Goal: Task Accomplishment & Management: Manage account settings

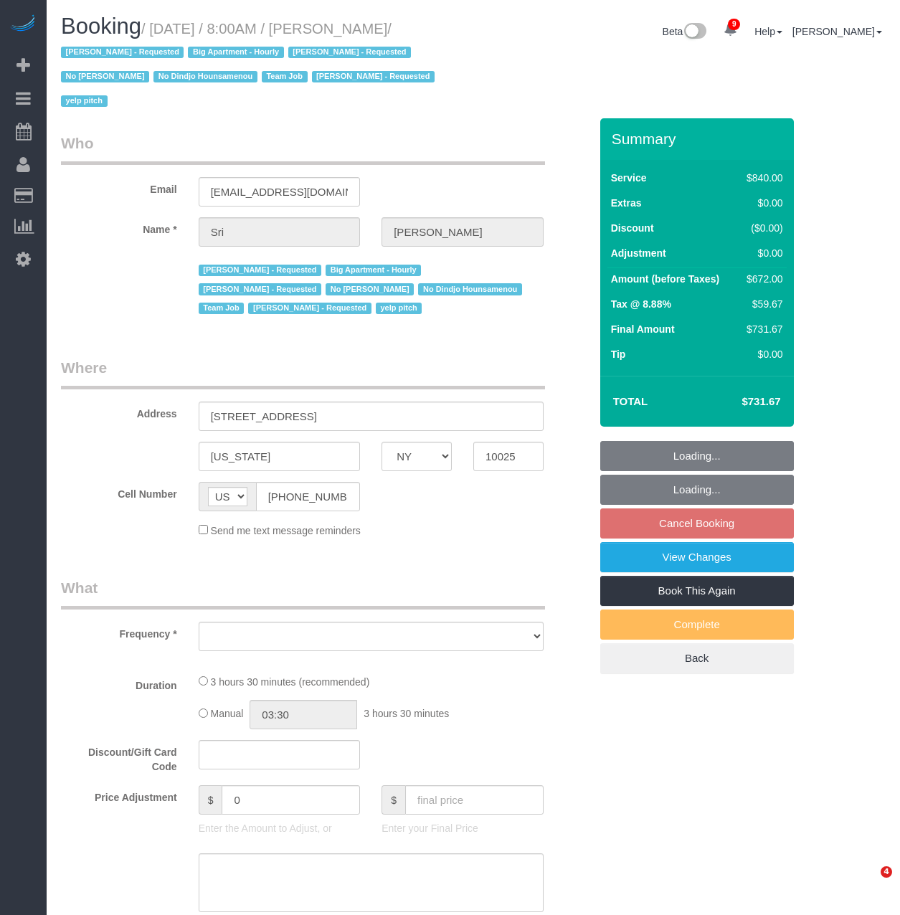
select select "NY"
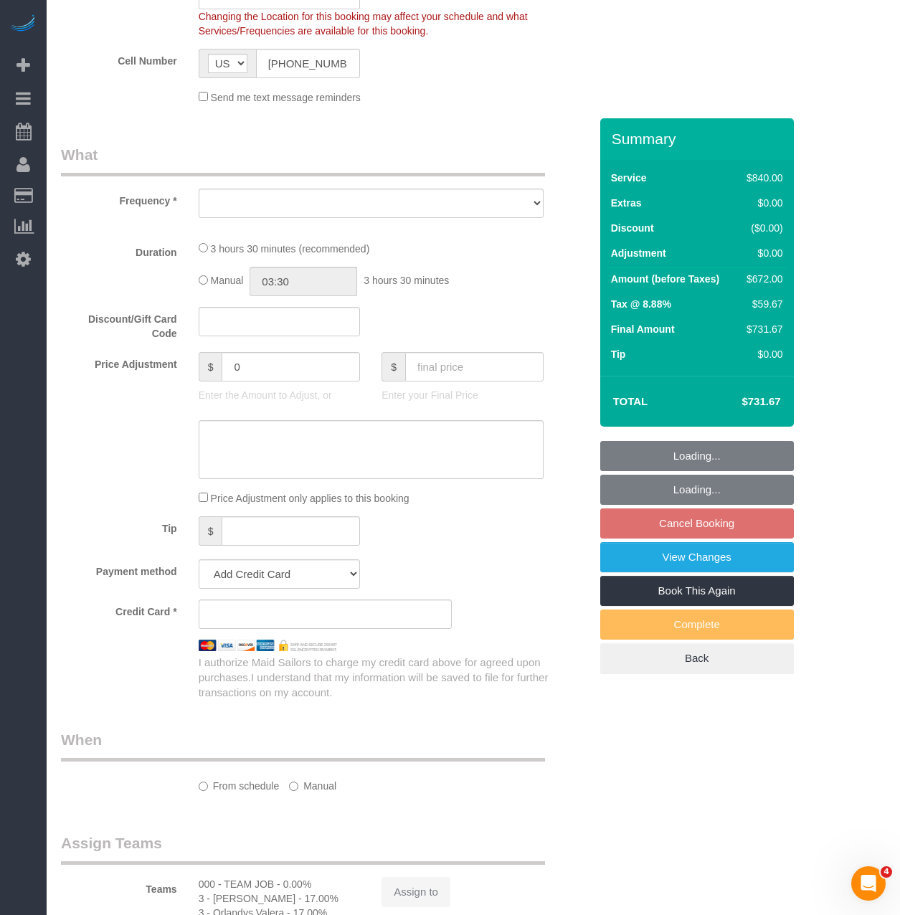
scroll to position [69871, 70786]
select select "object:9372"
select select "string:stripe-pm_1I87dt4VGloSiKo7CuPcnWZf"
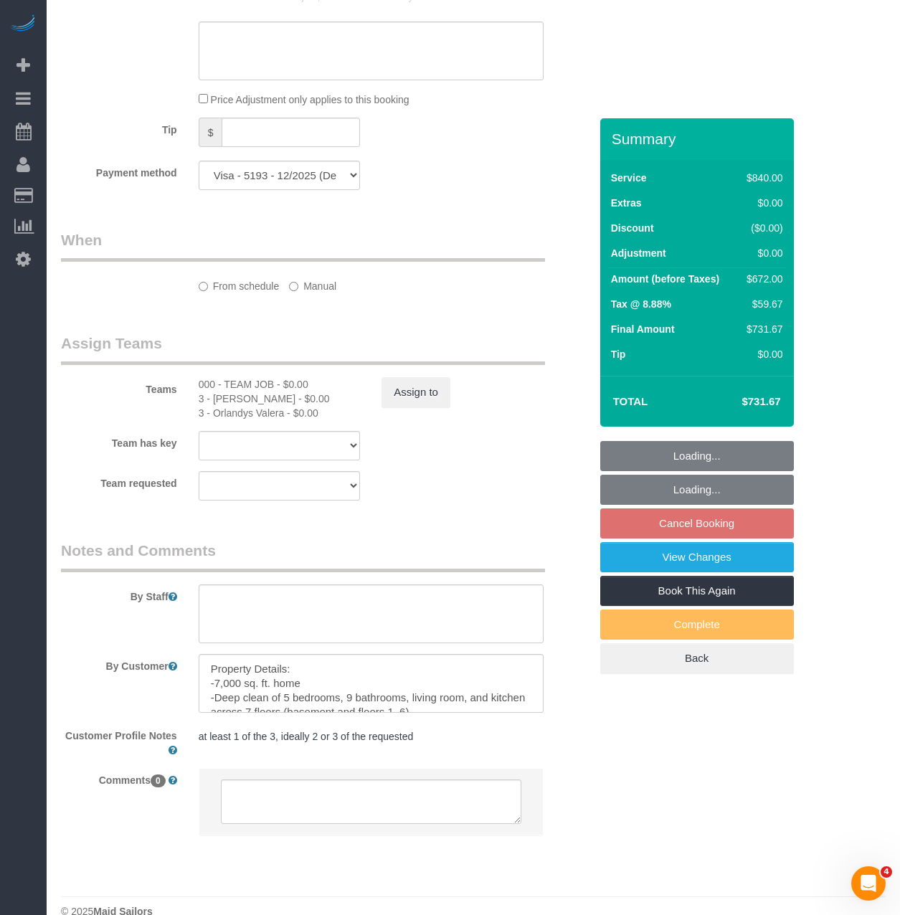
scroll to position [2140, 900]
select select "spot57"
select select "number:89"
select select "number:90"
select select "number:15"
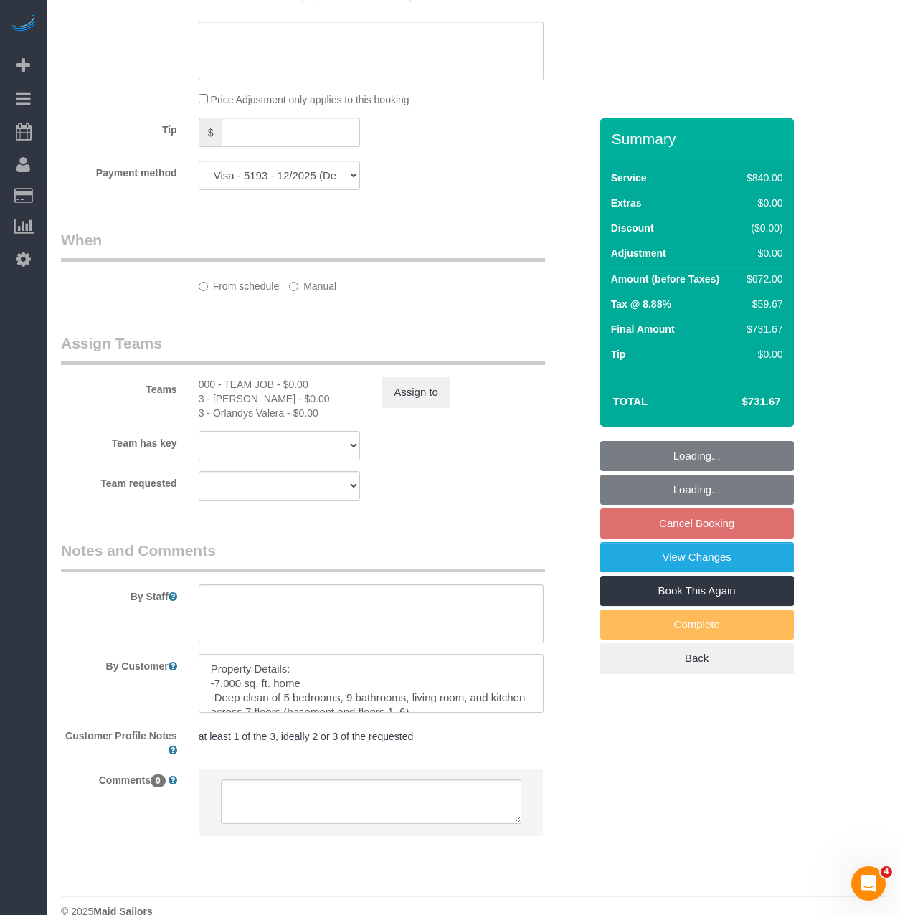
select select "number:5"
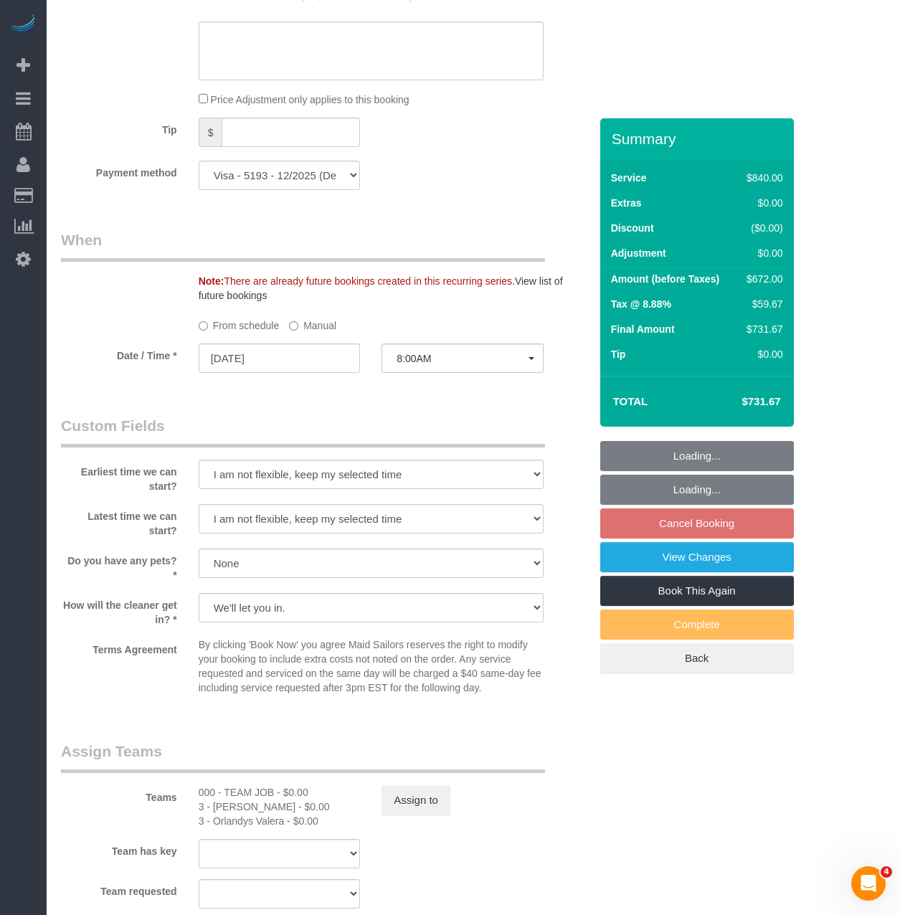
scroll to position [0, 0]
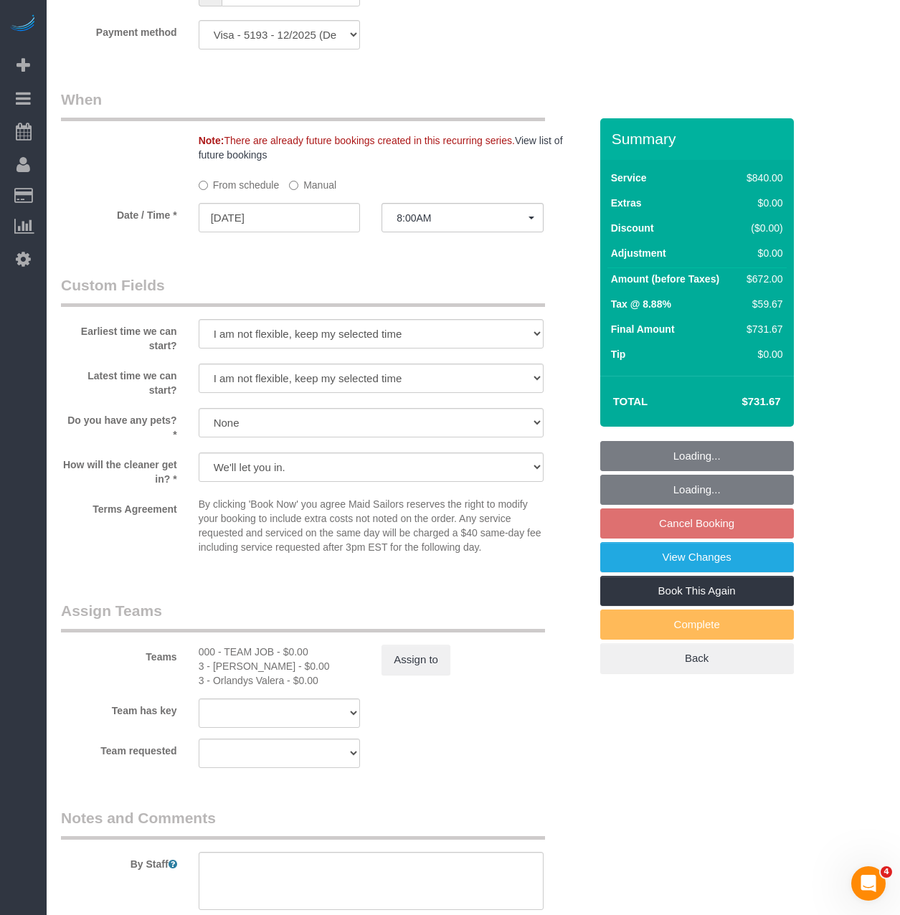
select select "object:9620"
select select "3"
select select "210"
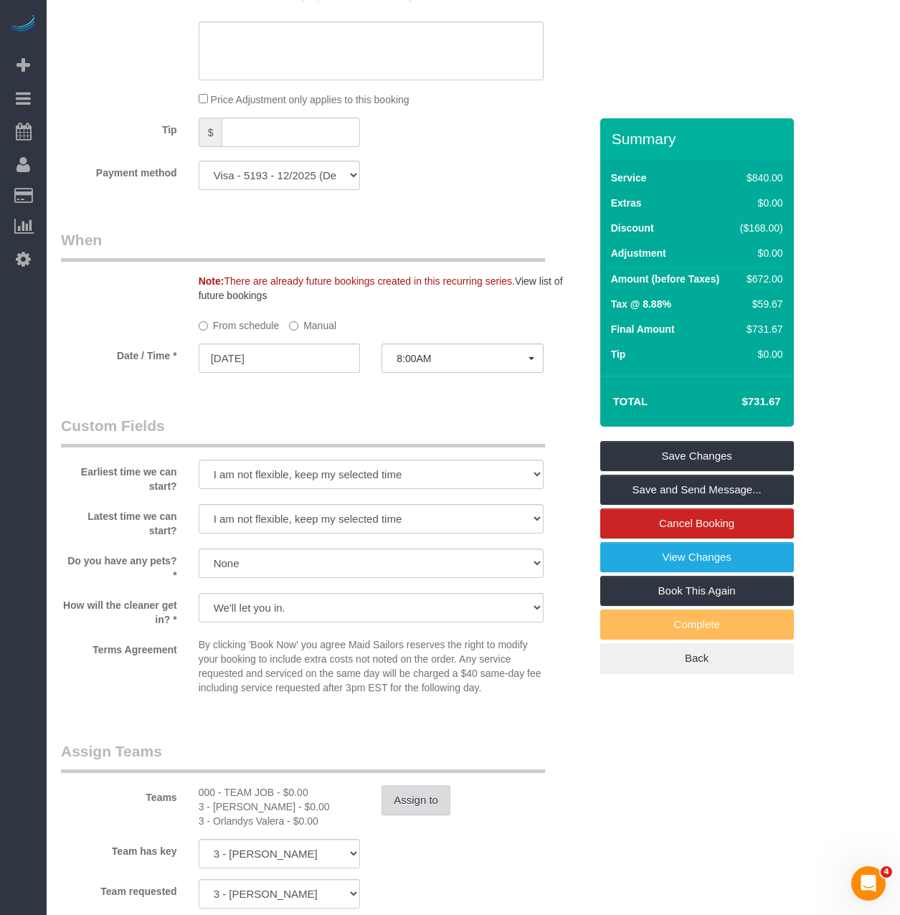
click at [419, 785] on button "Assign to" at bounding box center [415, 800] width 69 height 30
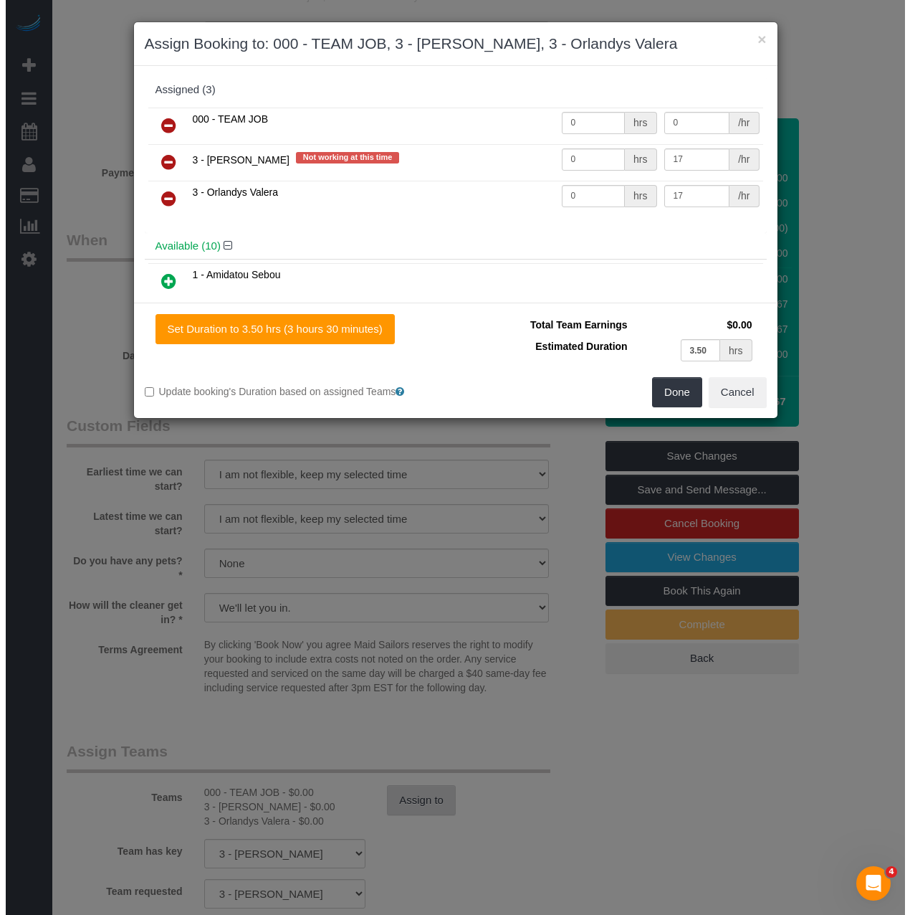
scroll to position [1037, 0]
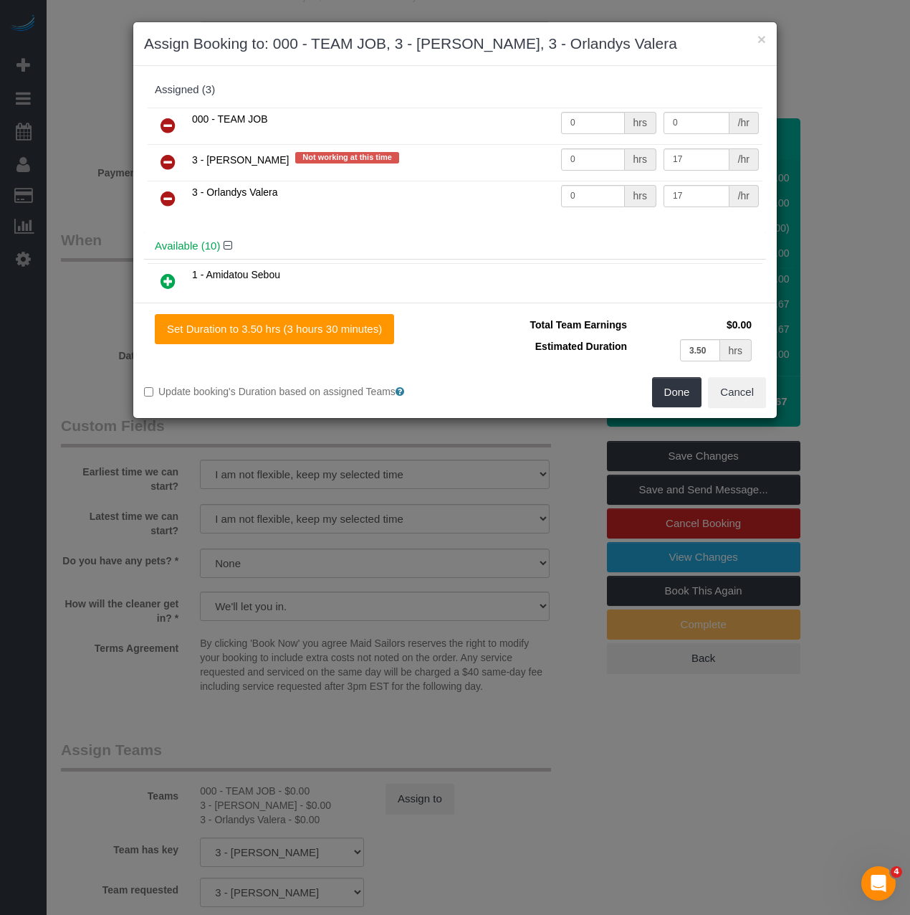
click at [168, 200] on icon at bounding box center [168, 198] width 15 height 17
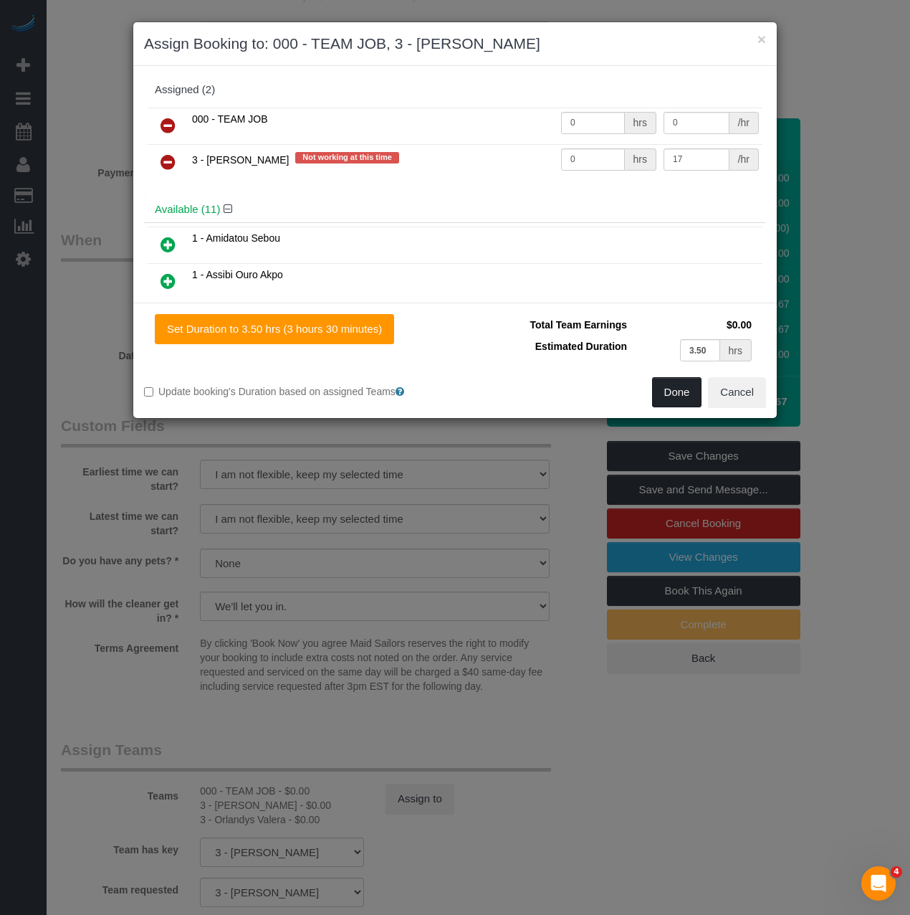
click at [670, 384] on button "Done" at bounding box center [677, 392] width 50 height 30
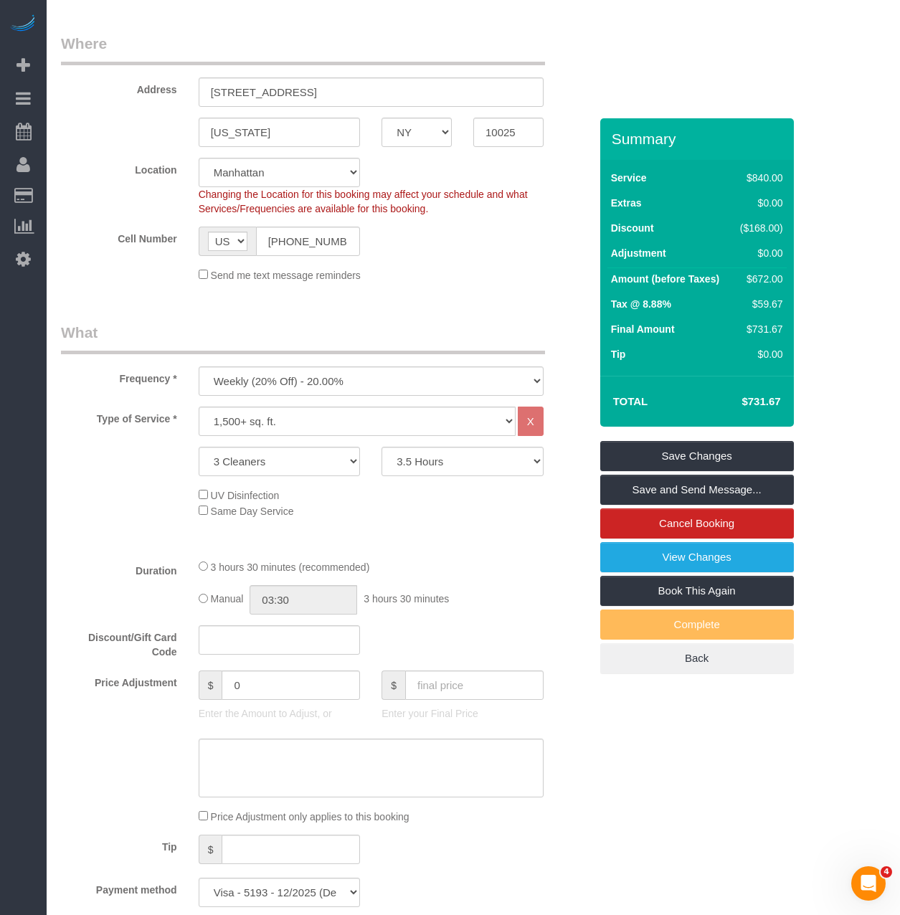
scroll to position [0, 0]
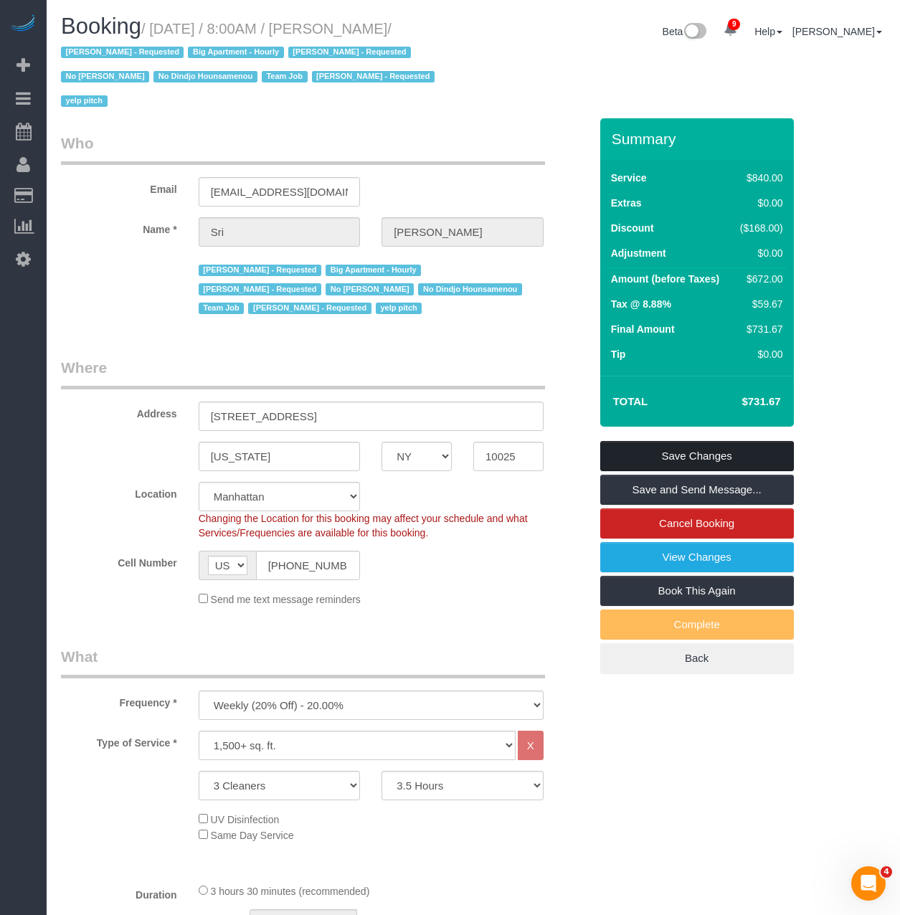
click at [710, 441] on link "Save Changes" at bounding box center [697, 456] width 194 height 30
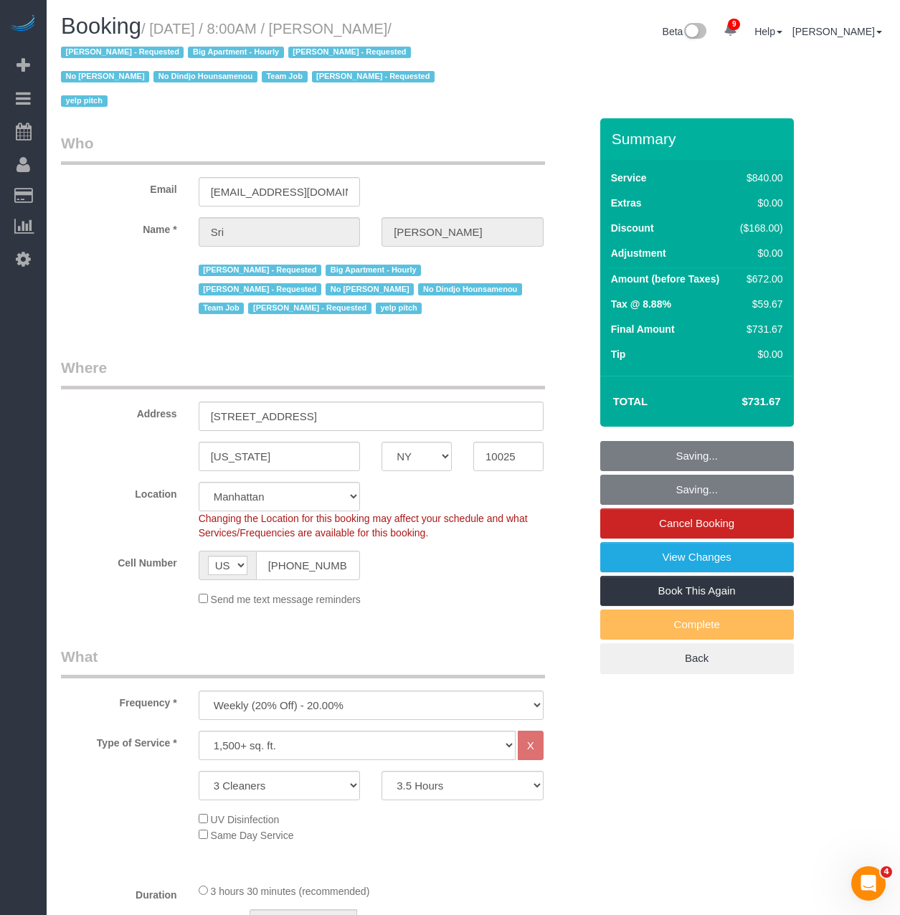
scroll to position [2344, 910]
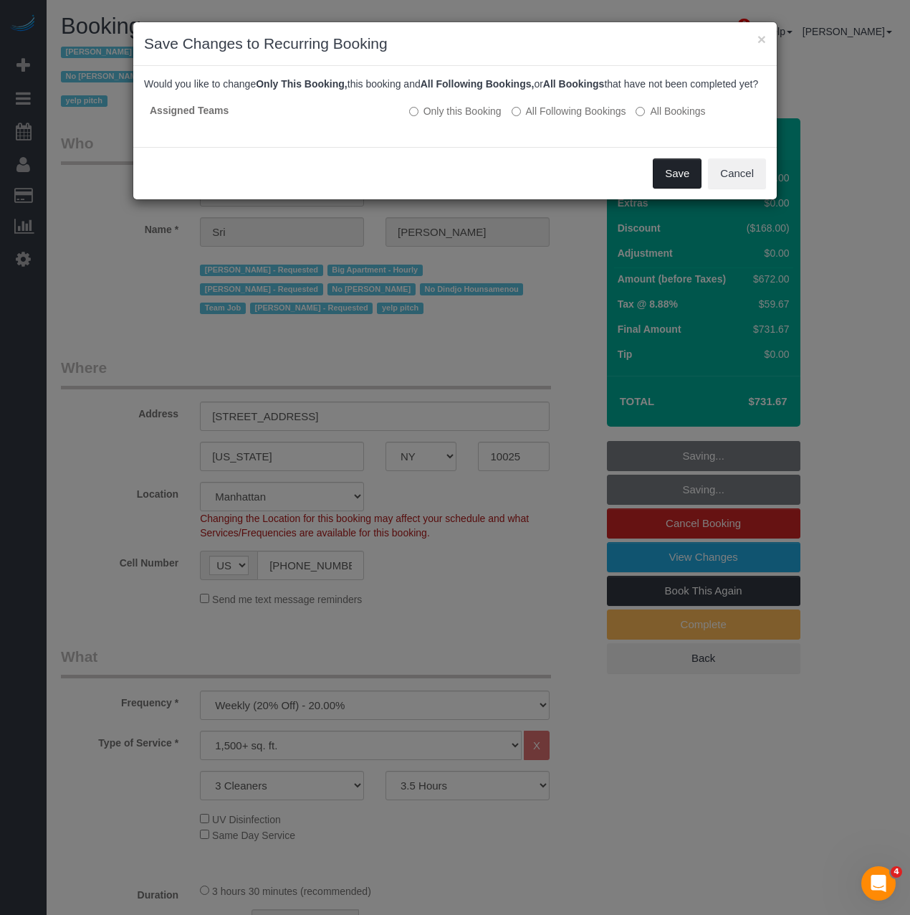
click at [661, 188] on button "Save" at bounding box center [677, 173] width 49 height 30
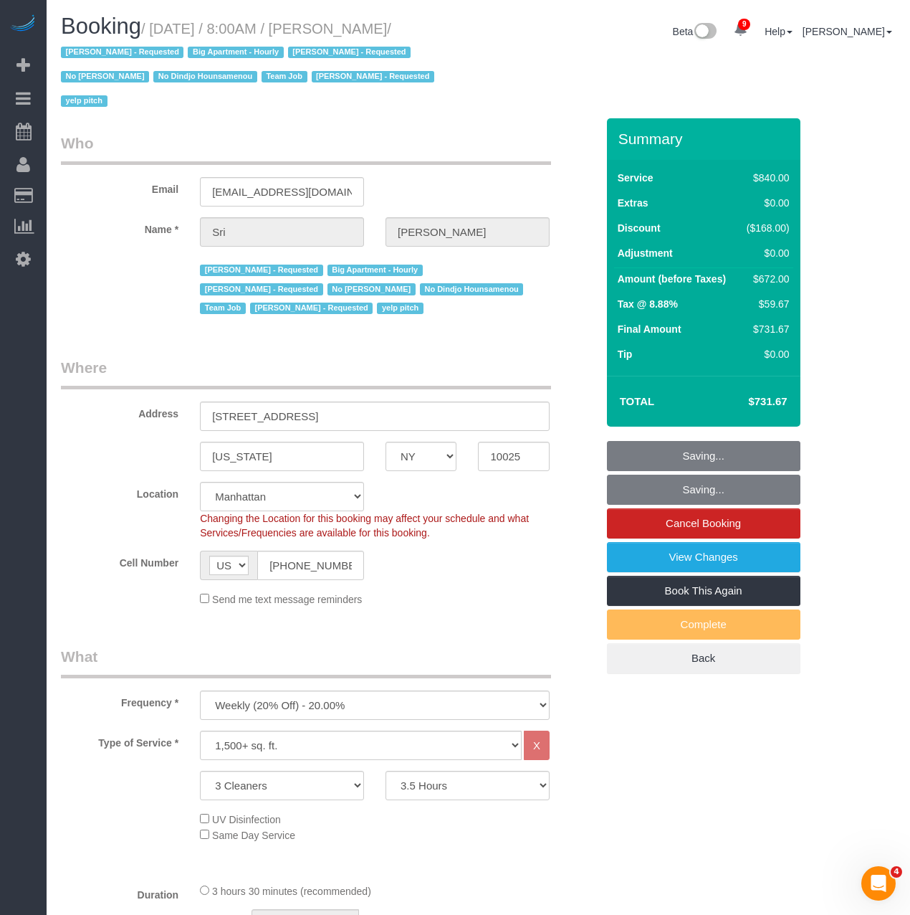
scroll to position [2350, 900]
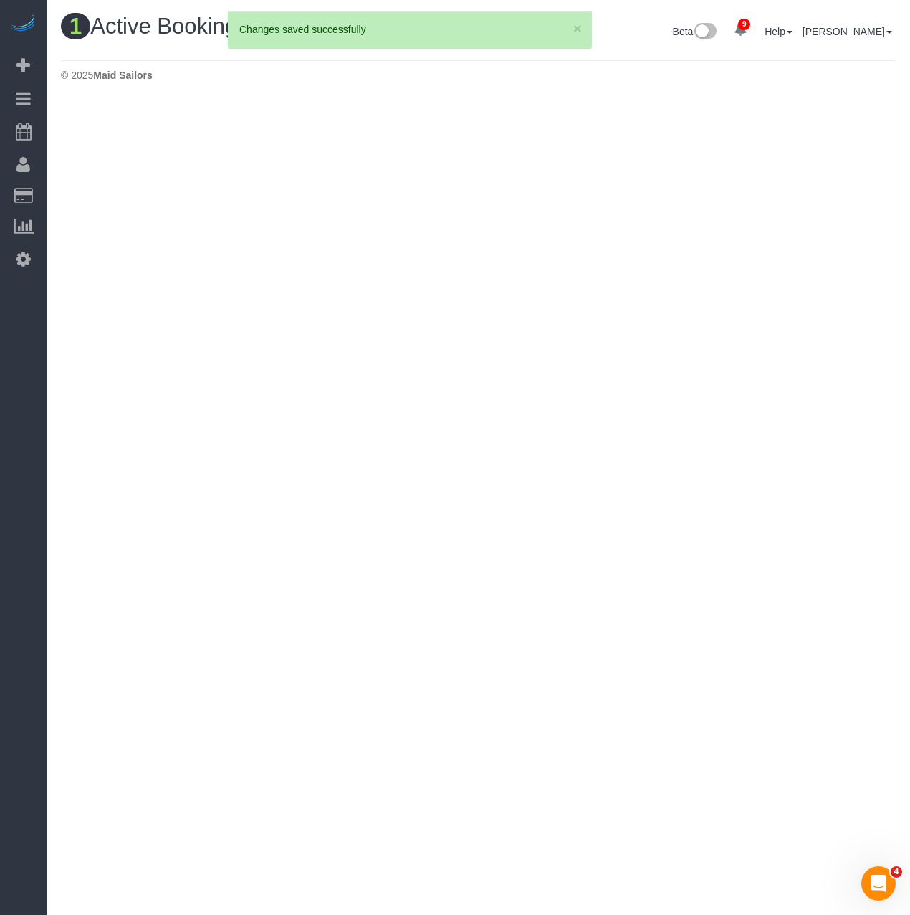
scroll to position [71163, 70775]
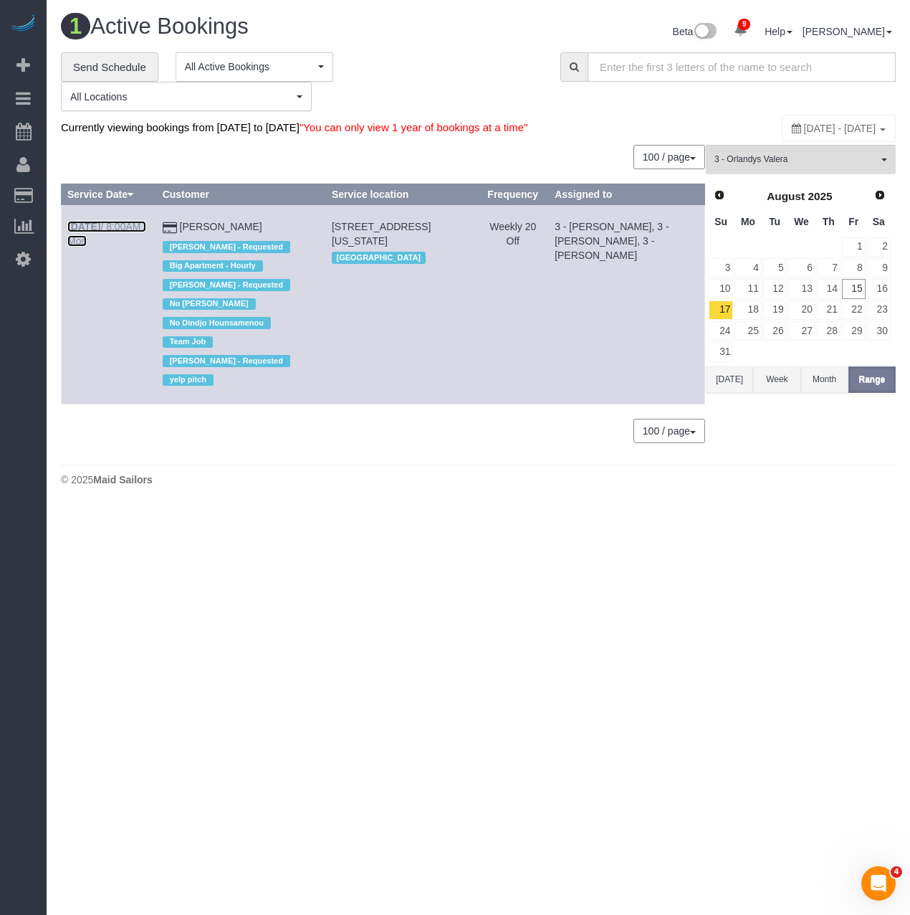
click at [120, 239] on link "Sep 1st / 8:00AM / Mon" at bounding box center [106, 234] width 79 height 26
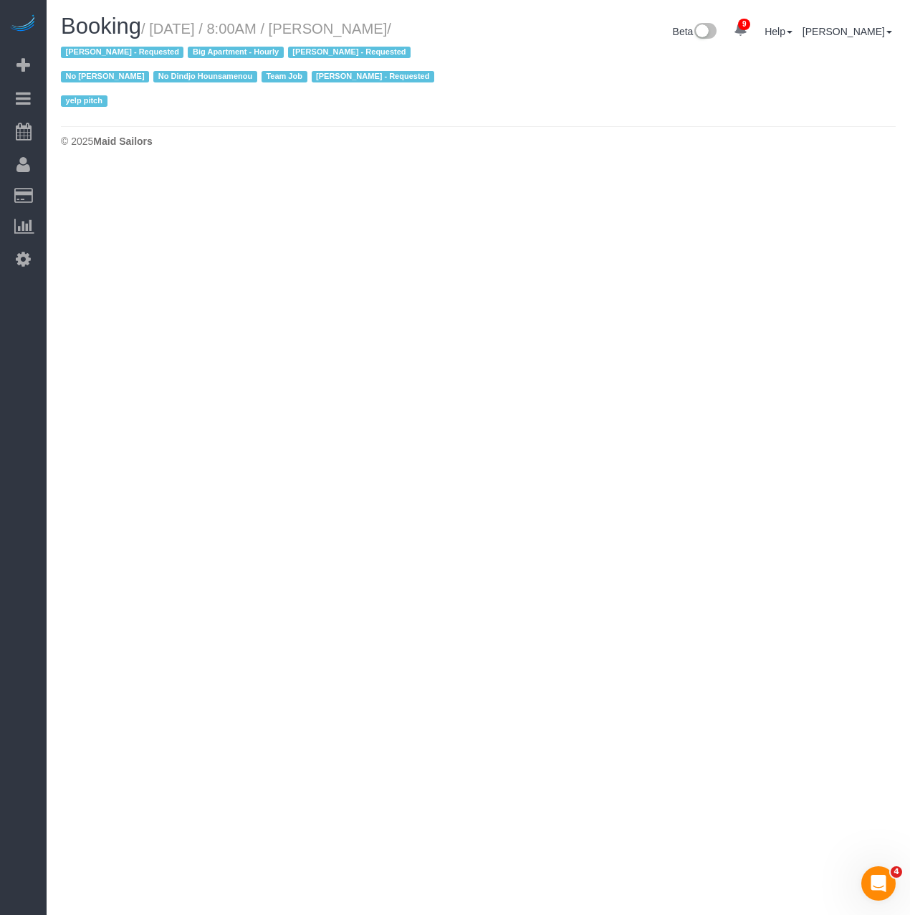
select select "NY"
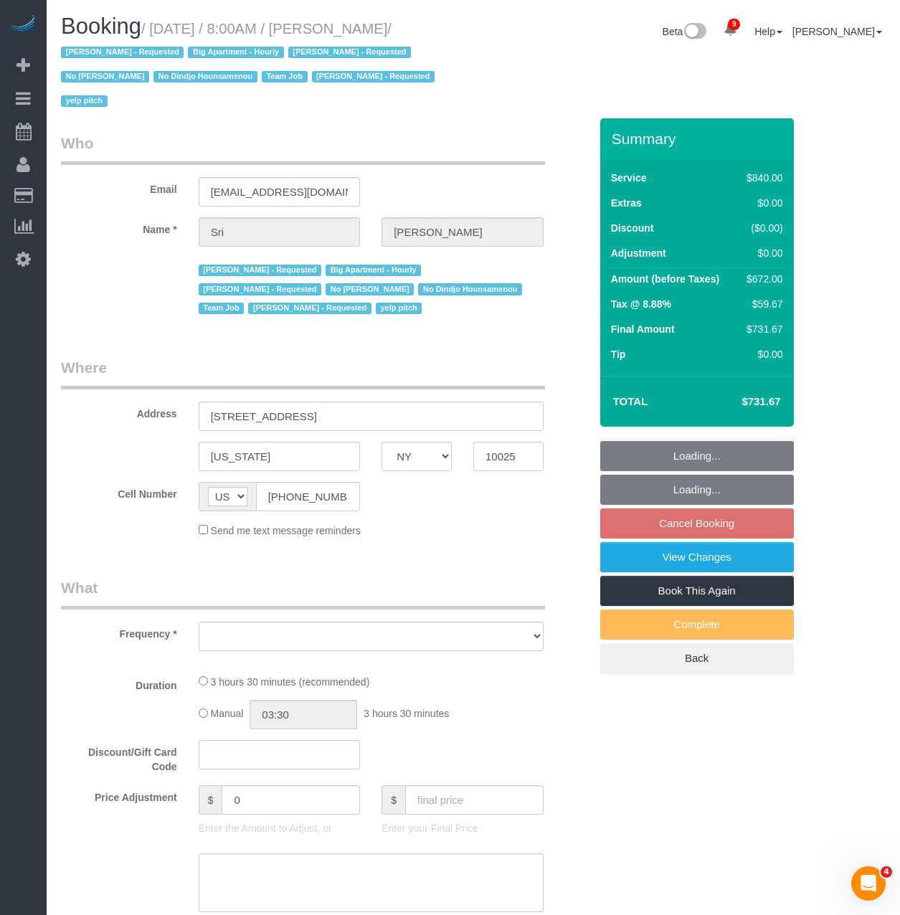
select select "number:89"
select select "number:90"
select select "number:15"
select select "number:5"
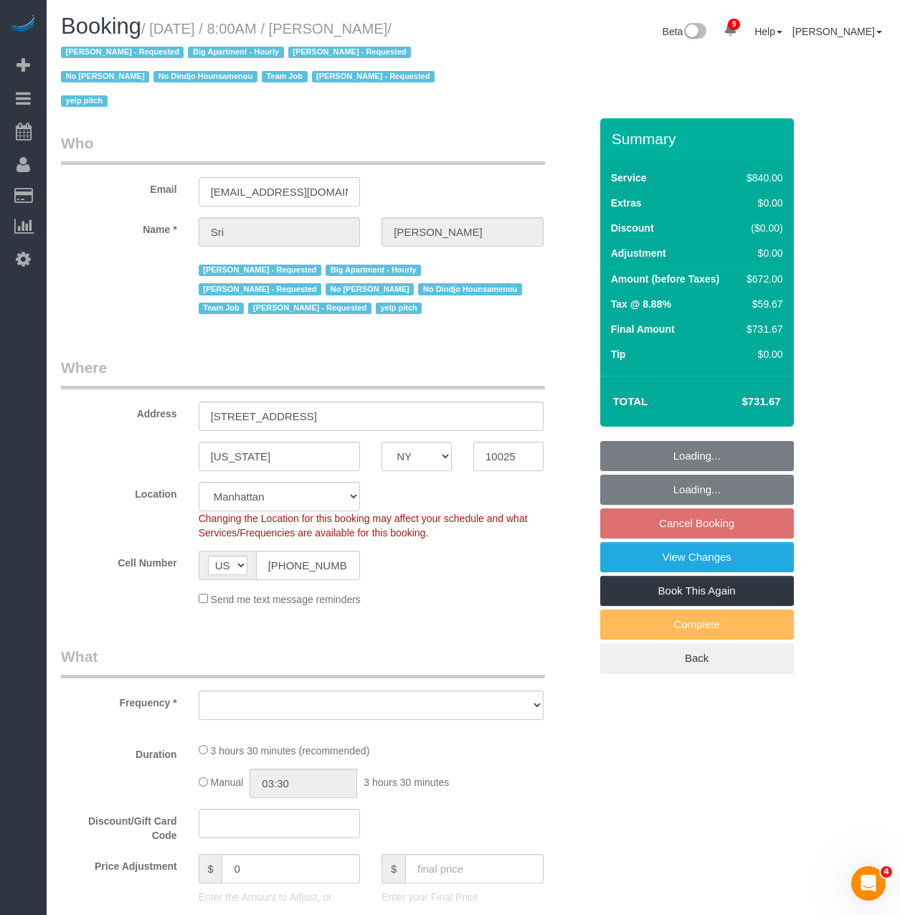
select select "object:12385"
select select "string:stripe-pm_1I87dt4VGloSiKo7CuPcnWZf"
select select "3"
select select "210"
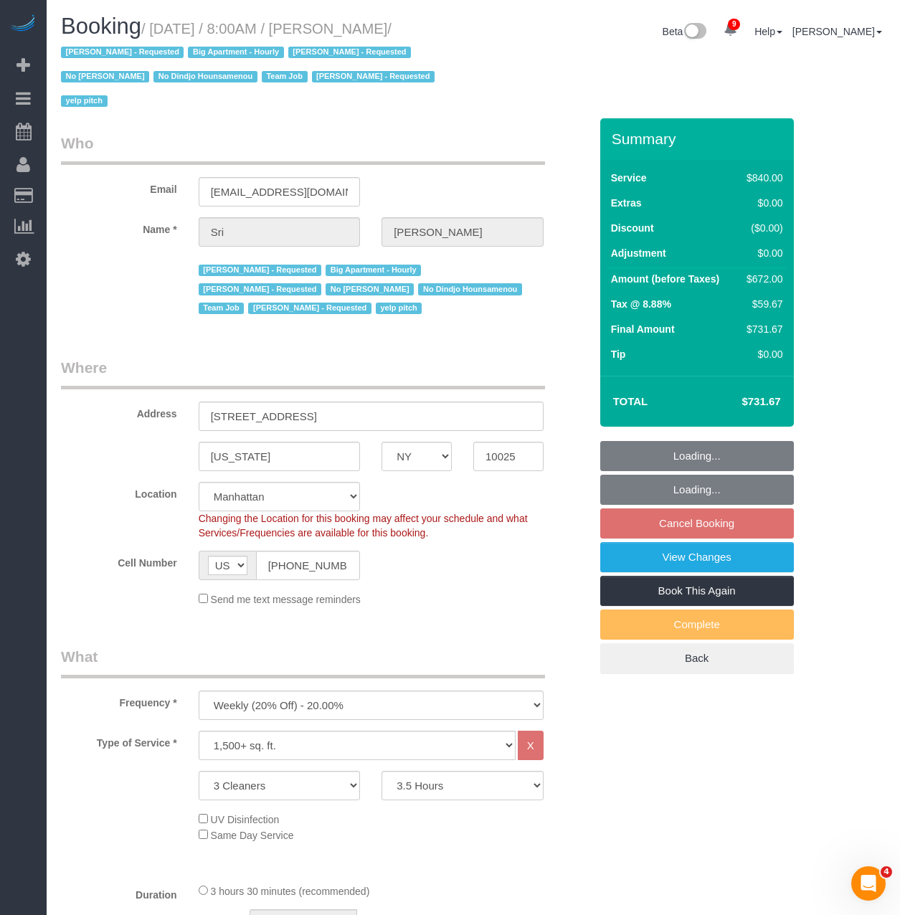
select select "spot114"
select select "object:12394"
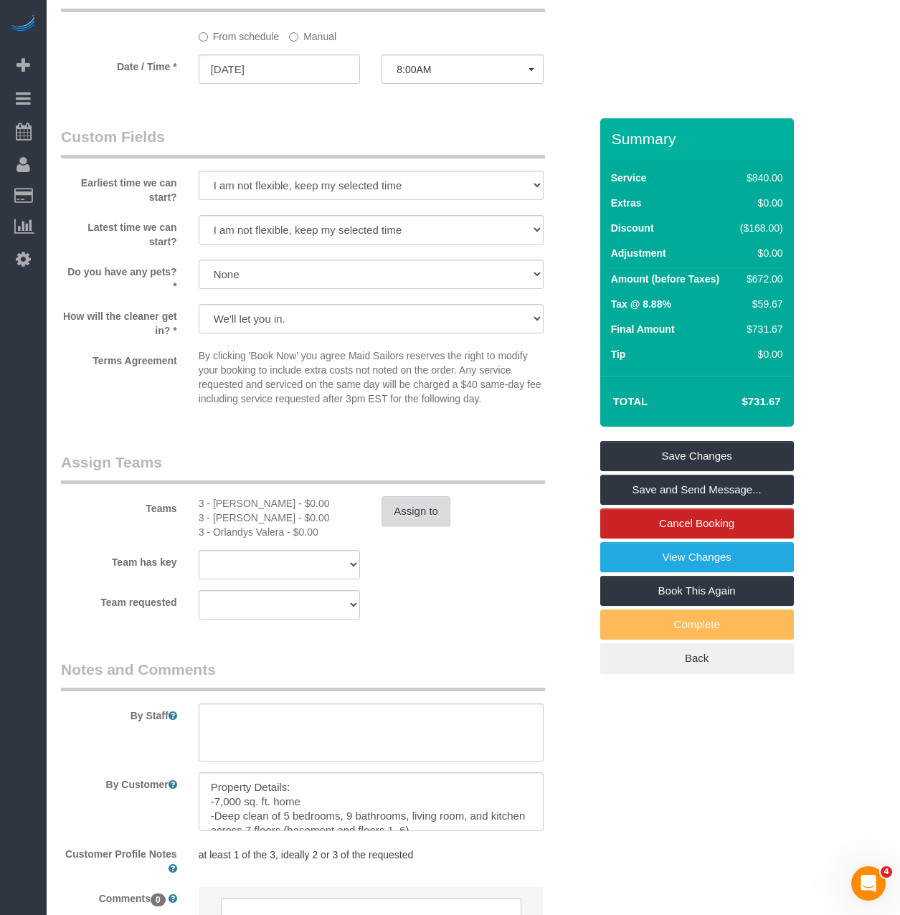
click at [419, 496] on button "Assign to" at bounding box center [415, 511] width 69 height 30
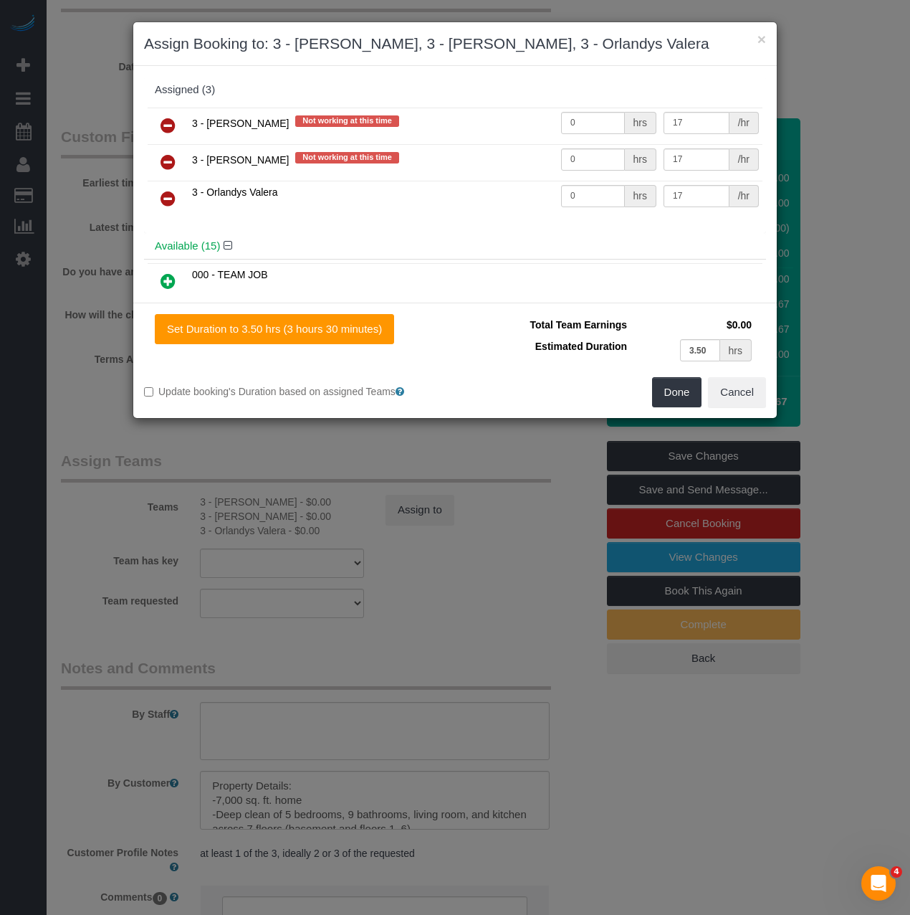
click at [167, 194] on icon at bounding box center [168, 198] width 15 height 17
click at [163, 242] on icon at bounding box center [168, 244] width 15 height 17
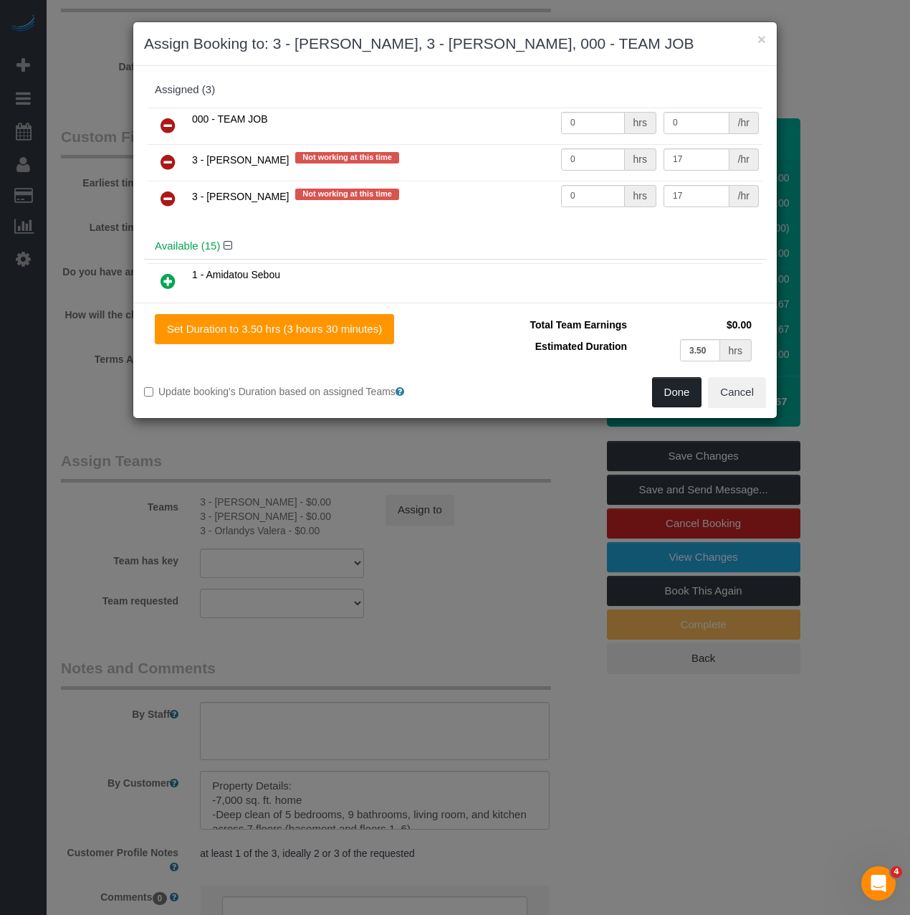
click at [675, 401] on button "Done" at bounding box center [677, 392] width 50 height 30
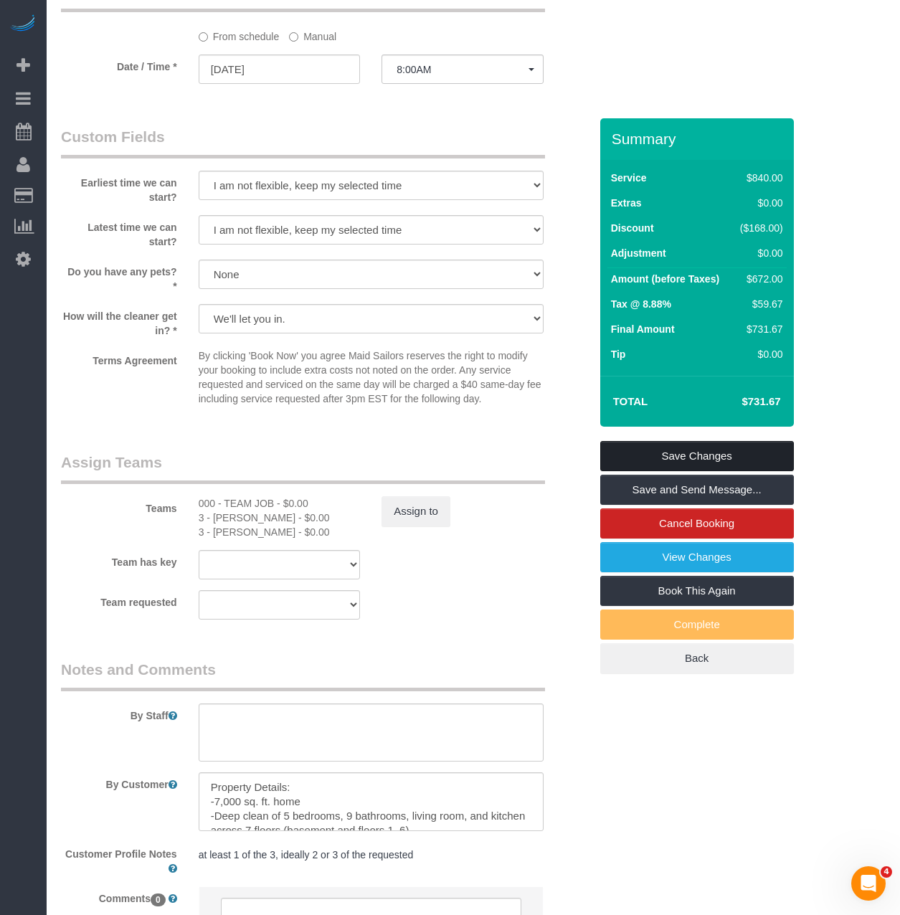
click at [670, 441] on link "Save Changes" at bounding box center [697, 456] width 194 height 30
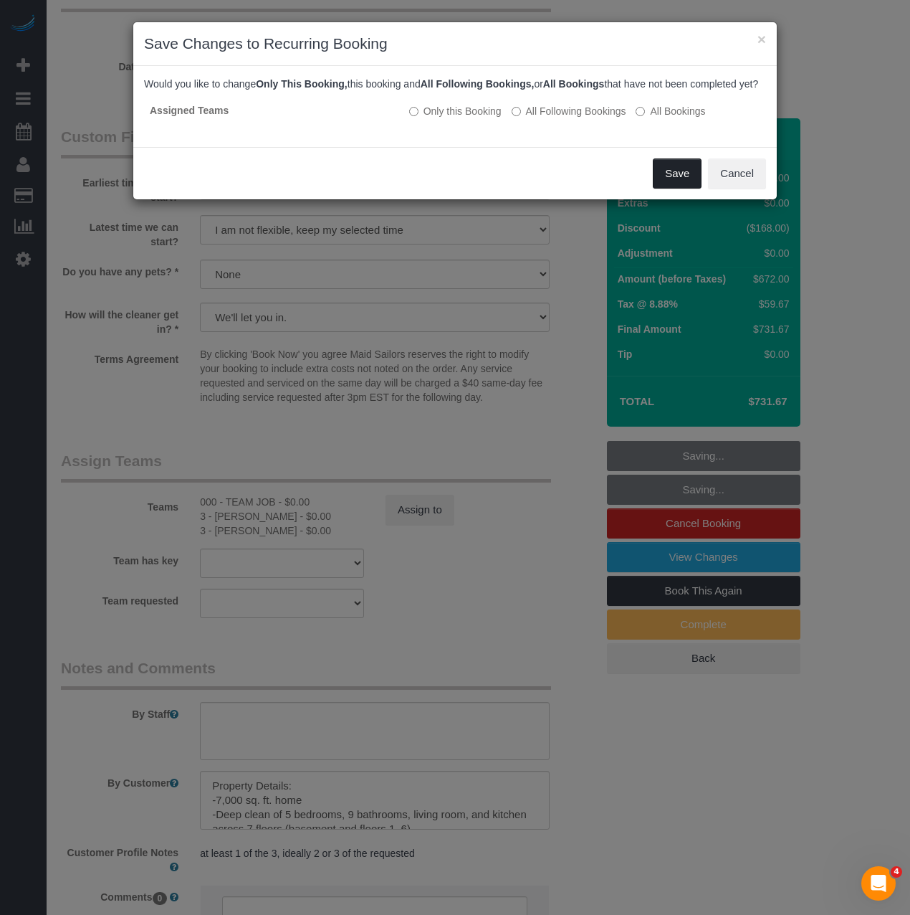
click at [692, 189] on button "Save" at bounding box center [677, 173] width 49 height 30
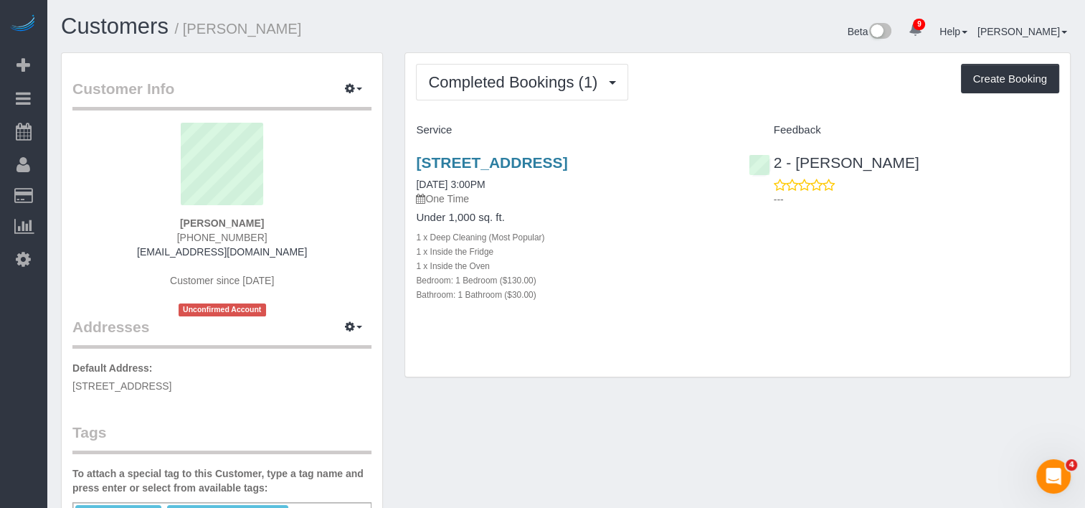
click at [561, 60] on div "Completed Bookings (1) Completed Bookings (1) Upcoming Bookings (0) Cancelled B…" at bounding box center [737, 215] width 665 height 324
click at [559, 74] on span "Completed Bookings (1)" at bounding box center [516, 82] width 176 height 18
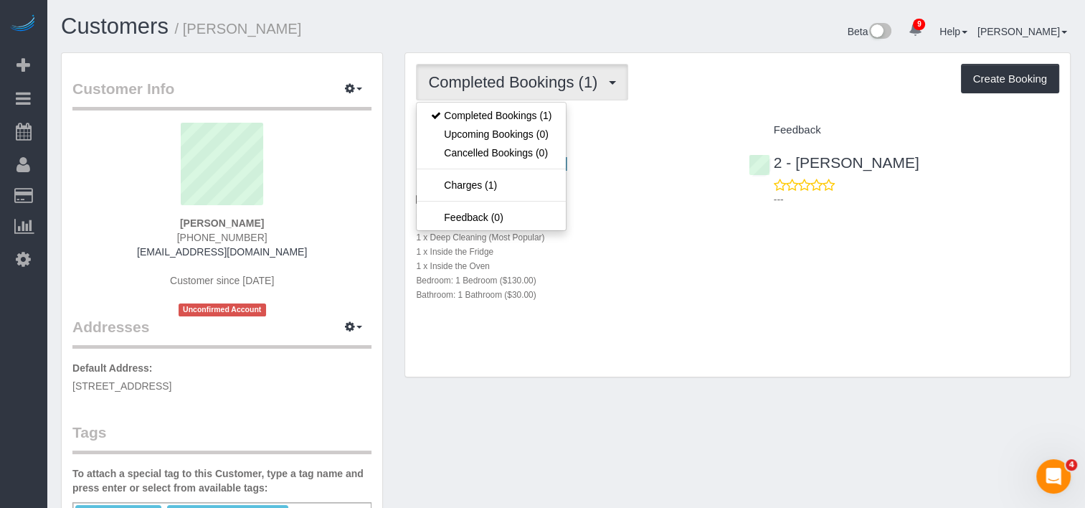
click at [665, 325] on div "2 Northside Piers, Apt 16b, Brooklyn, NY 11249 04/14/2025 3:00PM One Time Under…" at bounding box center [571, 236] width 332 height 188
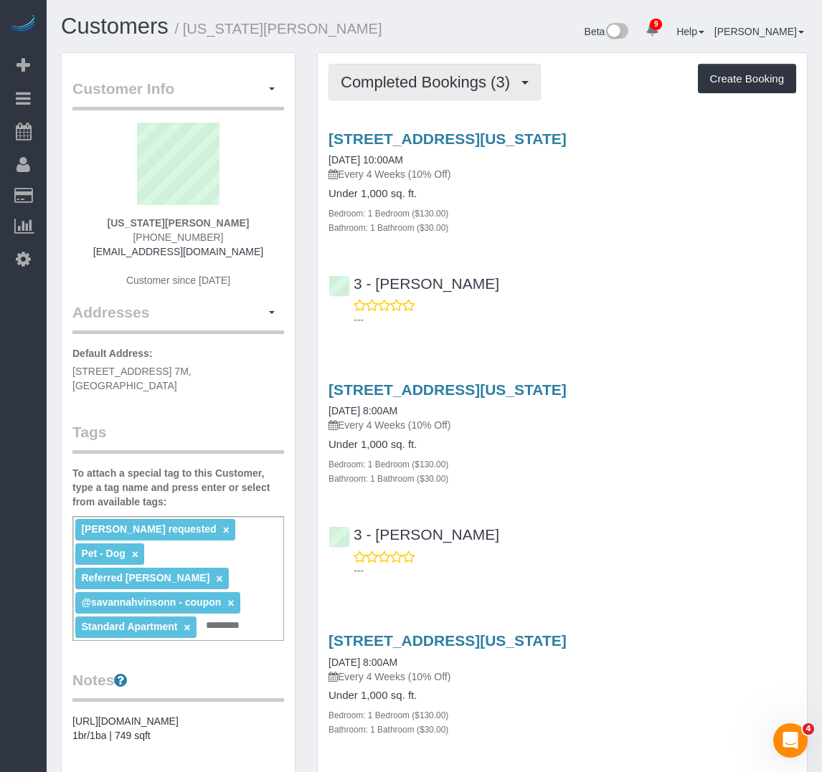
click at [385, 72] on button "Completed Bookings (3)" at bounding box center [434, 82] width 212 height 37
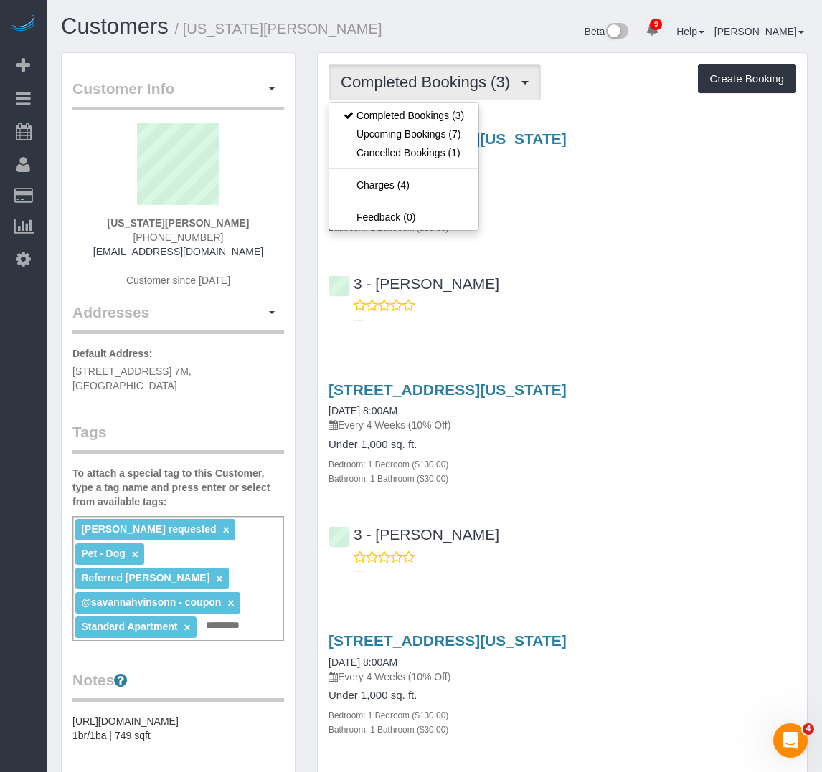
click at [579, 204] on div "Under 1,000 sq. ft. Bedroom: 1 Bedroom ($130.00) Bathroom: 1 Bathroom ($30.00)" at bounding box center [561, 211] width 467 height 47
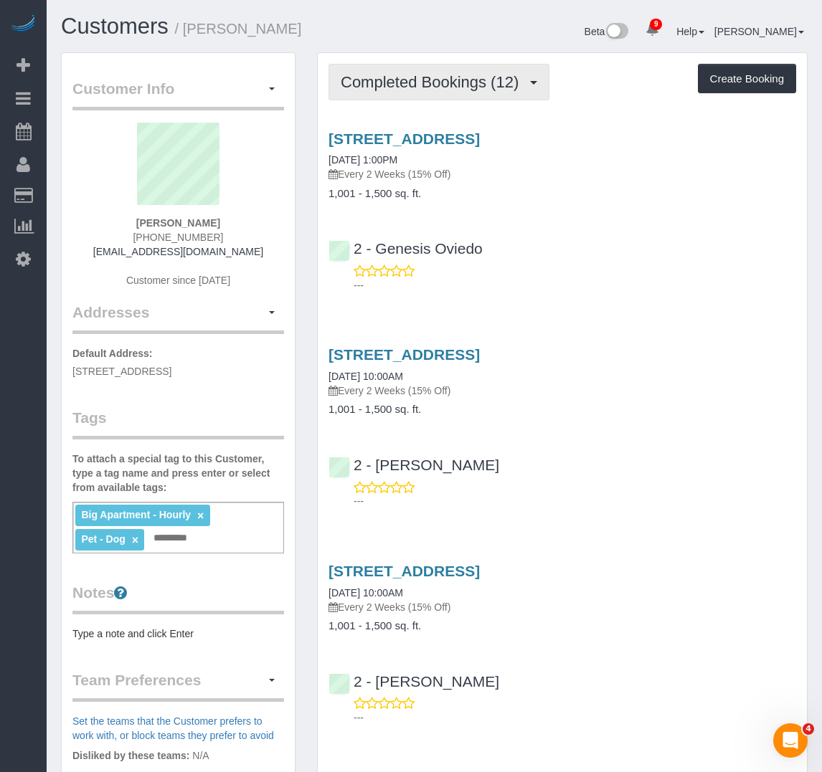
click at [422, 83] on span "Completed Bookings (12)" at bounding box center [433, 82] width 185 height 18
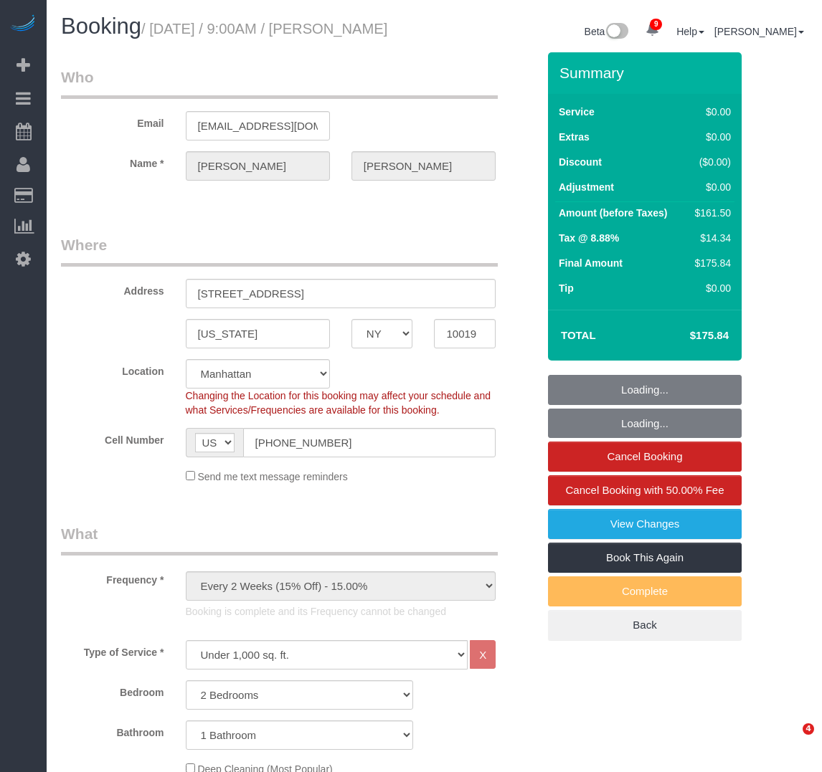
select select "NY"
select select "number:57"
select select "number:69"
select select "number:15"
select select "number:6"
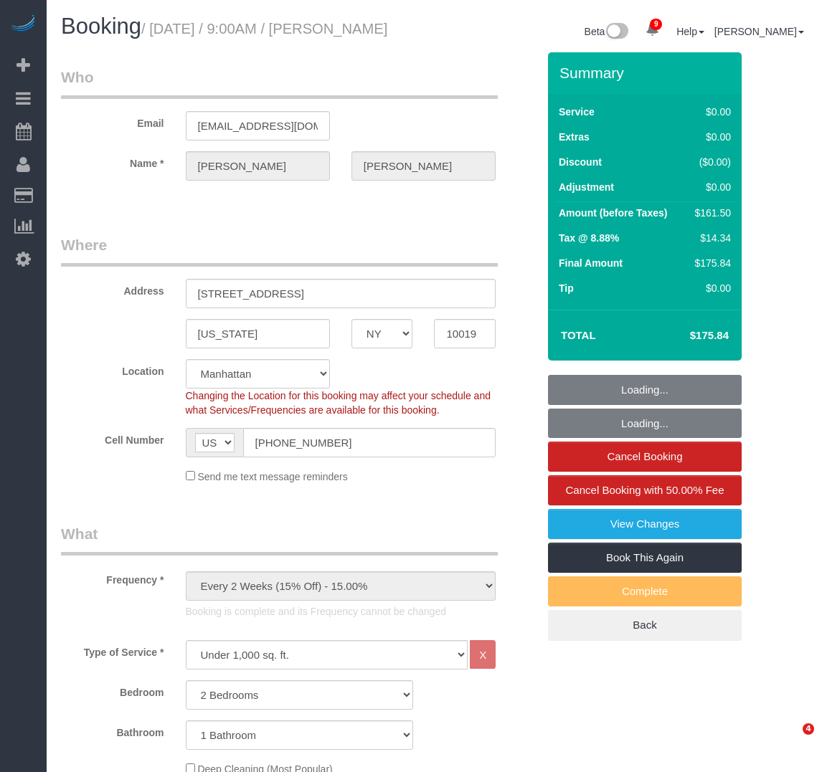
select select "2"
select select "spot1"
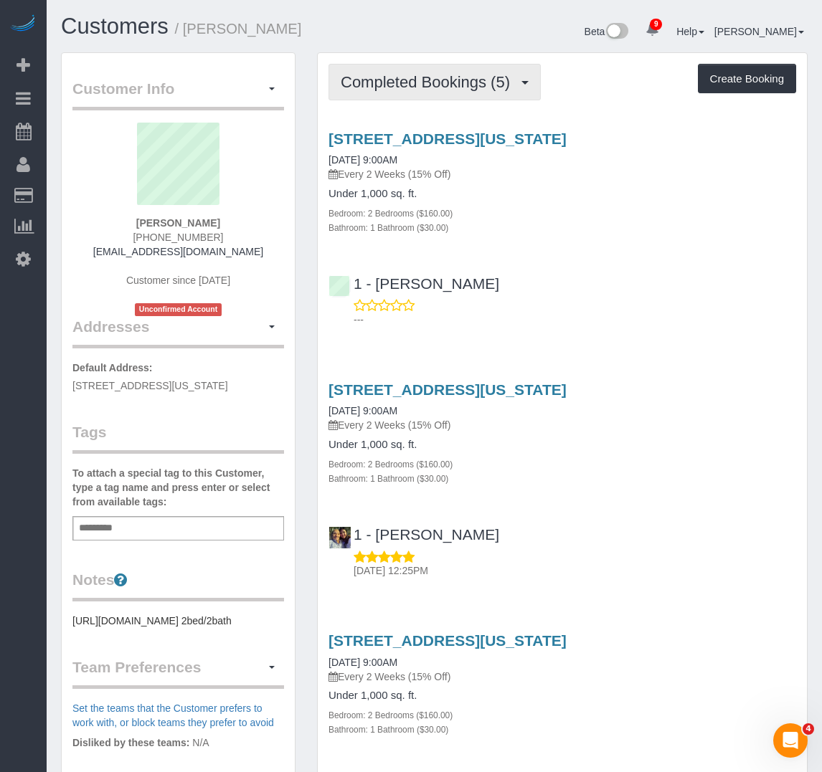
click at [439, 85] on span "Completed Bookings (5)" at bounding box center [429, 82] width 176 height 18
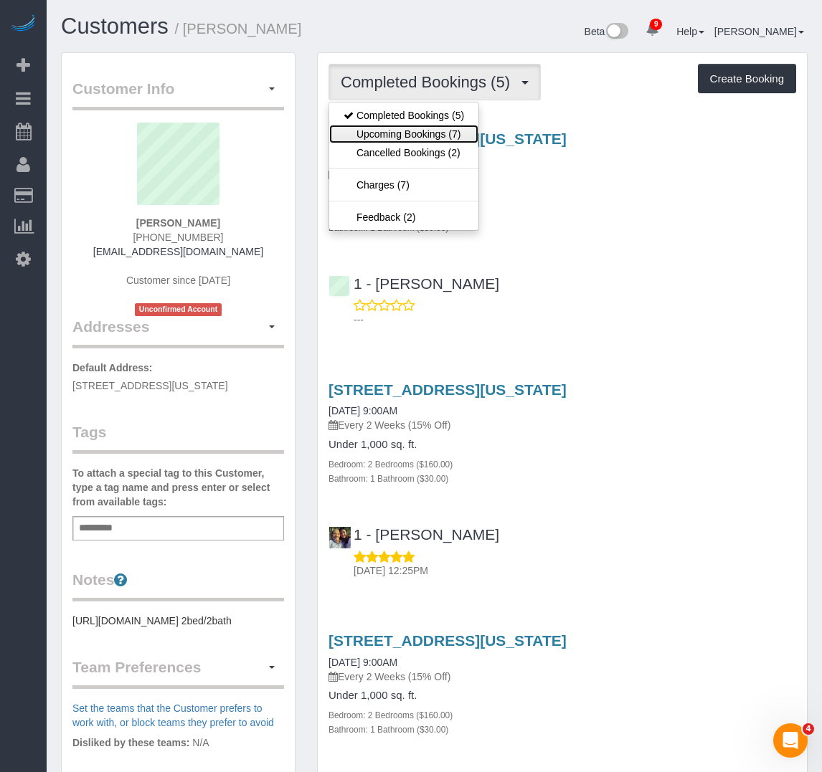
click at [432, 126] on link "Upcoming Bookings (7)" at bounding box center [403, 134] width 149 height 19
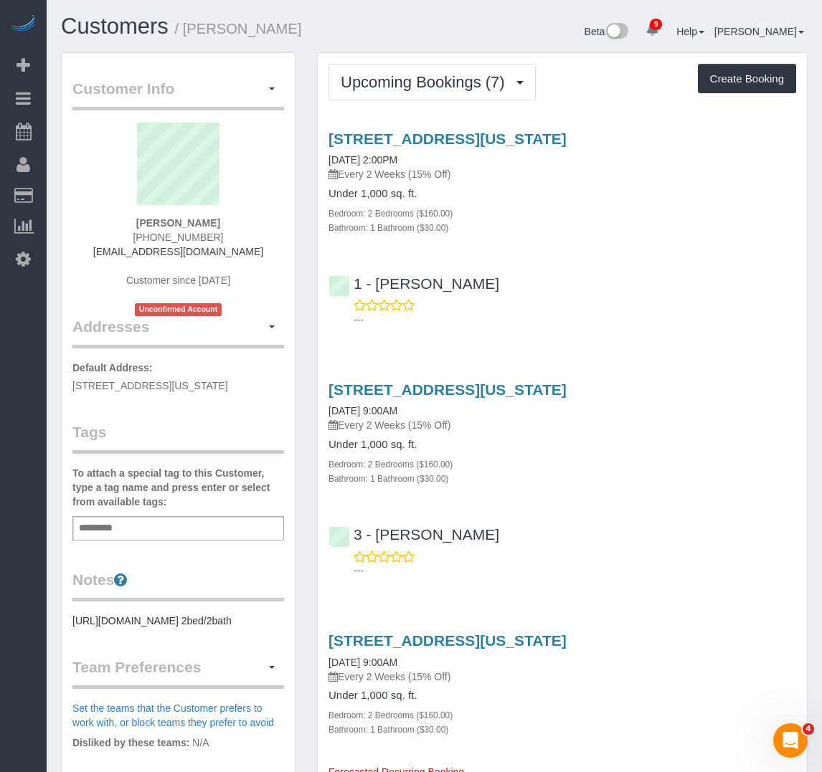
click at [554, 223] on div "Bathroom: 1 Bathroom ($30.00)" at bounding box center [561, 227] width 467 height 14
drag, startPoint x: 561, startPoint y: 216, endPoint x: 563, endPoint y: 199, distance: 18.1
click at [561, 216] on div "Bedroom: 2 Bedrooms ($160.00)" at bounding box center [561, 213] width 467 height 14
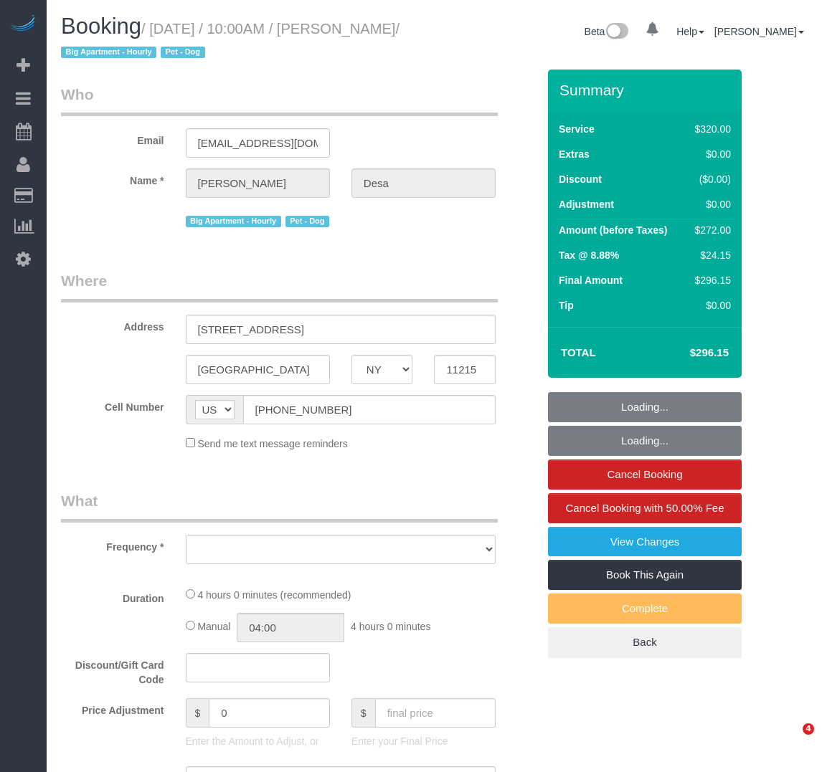
select select "NY"
select select "number:56"
select select "number:74"
select select "number:13"
select select "number:5"
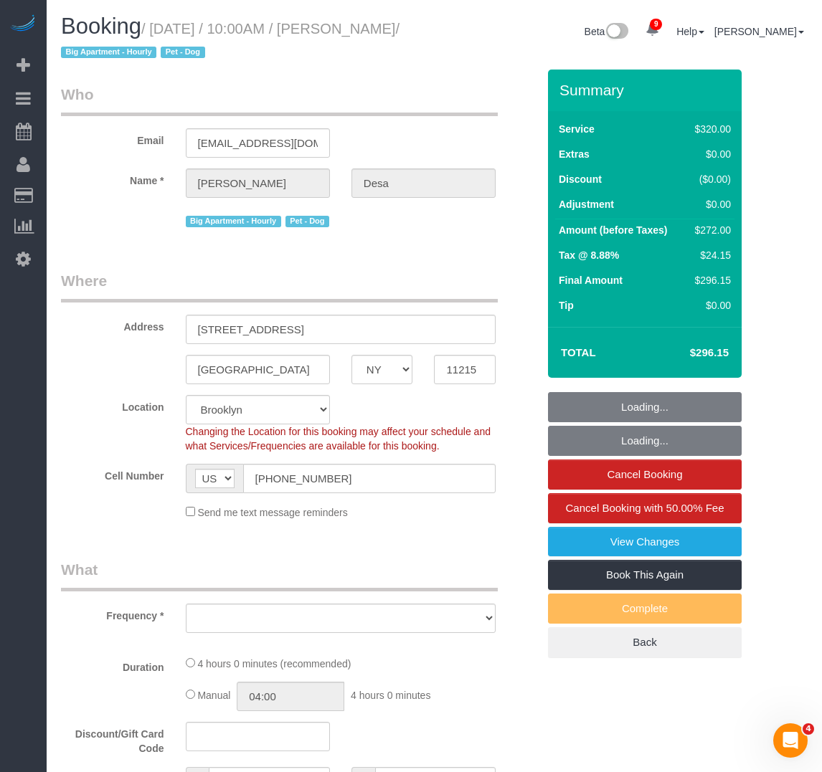
select select "string:stripe-pm_1Qsr1j4VGloSiKo7w2MwV4dS"
select select "spot1"
select select "object:861"
select select "240"
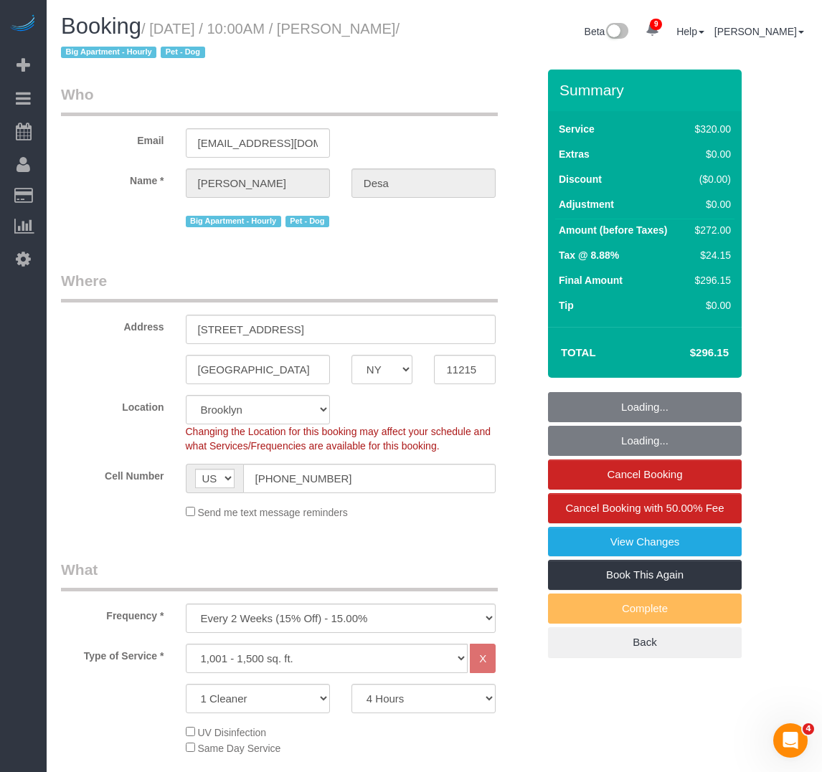
select select "object:1344"
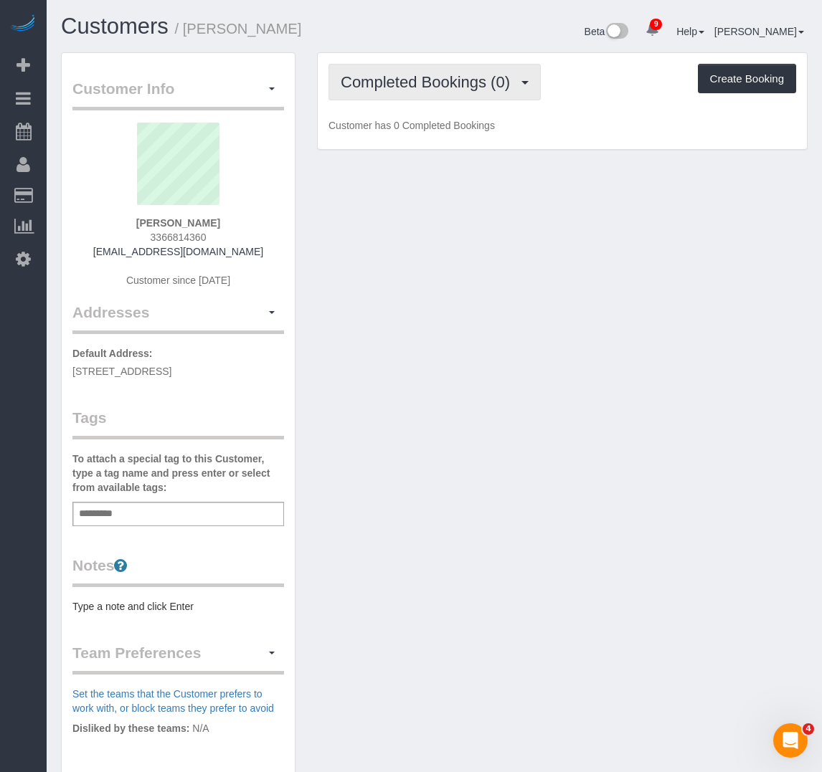
click at [379, 89] on span "Completed Bookings (0)" at bounding box center [429, 82] width 176 height 18
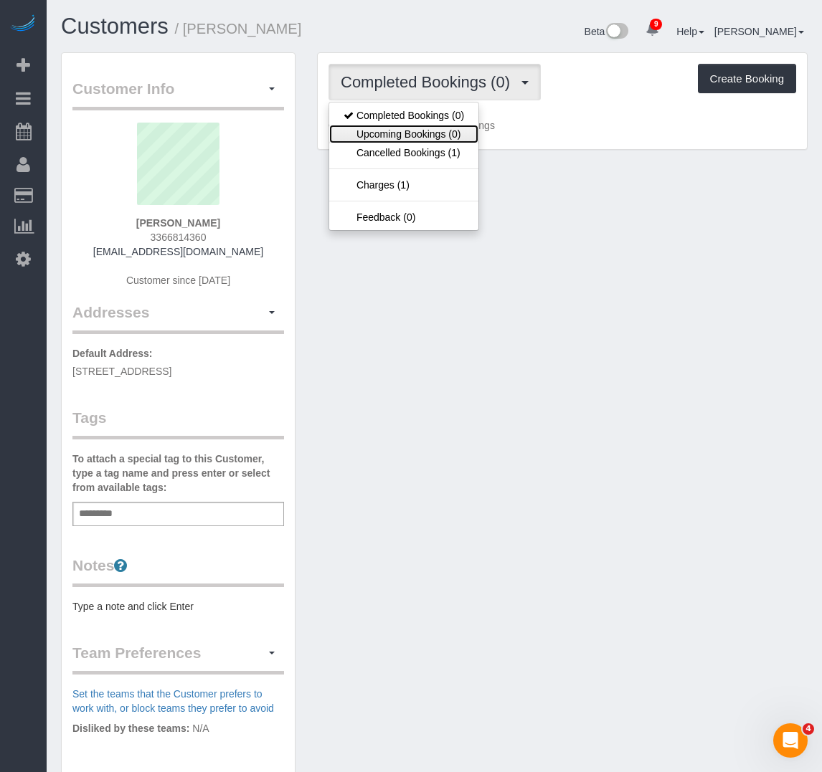
click at [384, 129] on link "Upcoming Bookings (0)" at bounding box center [403, 134] width 149 height 19
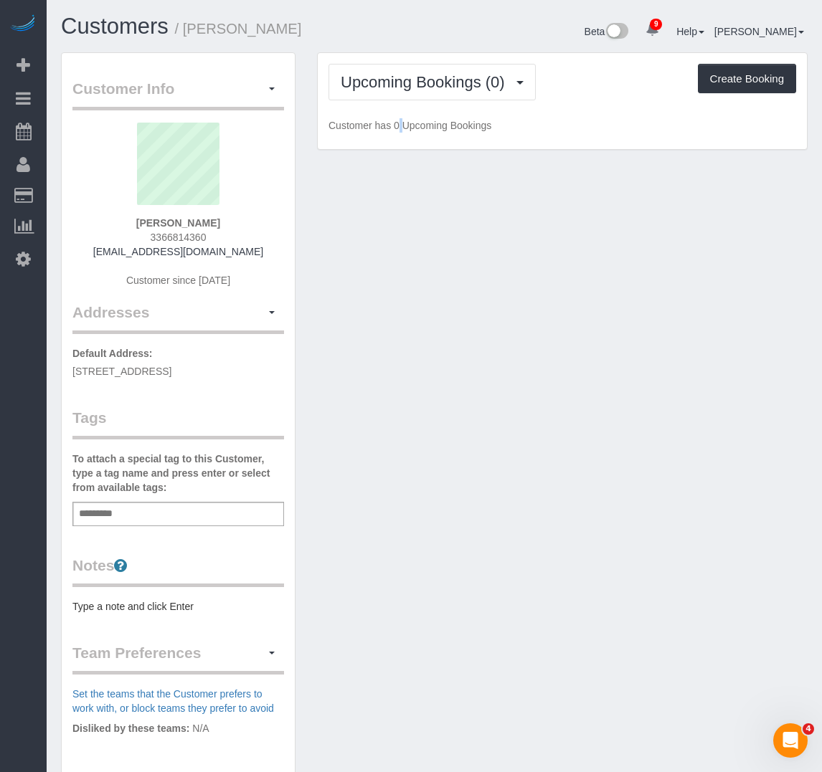
click at [376, 233] on div "Customer Info Edit Contact Info Send Message Email Preferences Special Sales Ta…" at bounding box center [434, 532] width 768 height 961
click at [117, 614] on pre "Type a note and click Enter" at bounding box center [177, 606] width 211 height 14
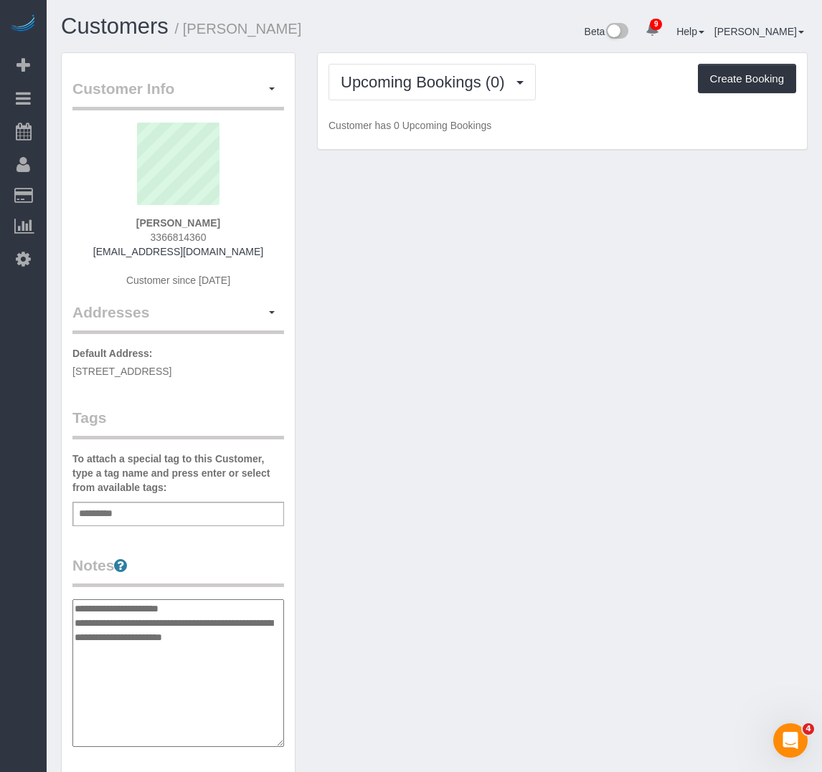
drag, startPoint x: 204, startPoint y: 617, endPoint x: 62, endPoint y: 617, distance: 141.9
click at [62, 617] on div "Customer Info Edit Contact Info Send Message Email Preferences Special Sales Ta…" at bounding box center [178, 594] width 233 height 1082
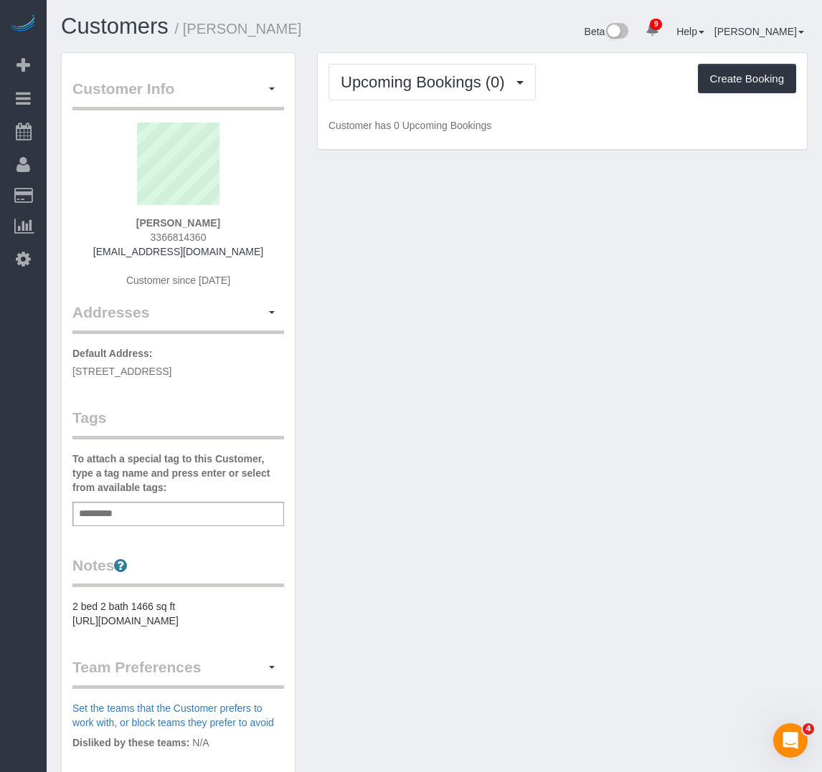
click at [187, 628] on pre "2 bed 2 bath 1466 sq ft https://www.redfin.com/NC/Charlotte/215-N-Pine-St-28202…" at bounding box center [177, 613] width 211 height 29
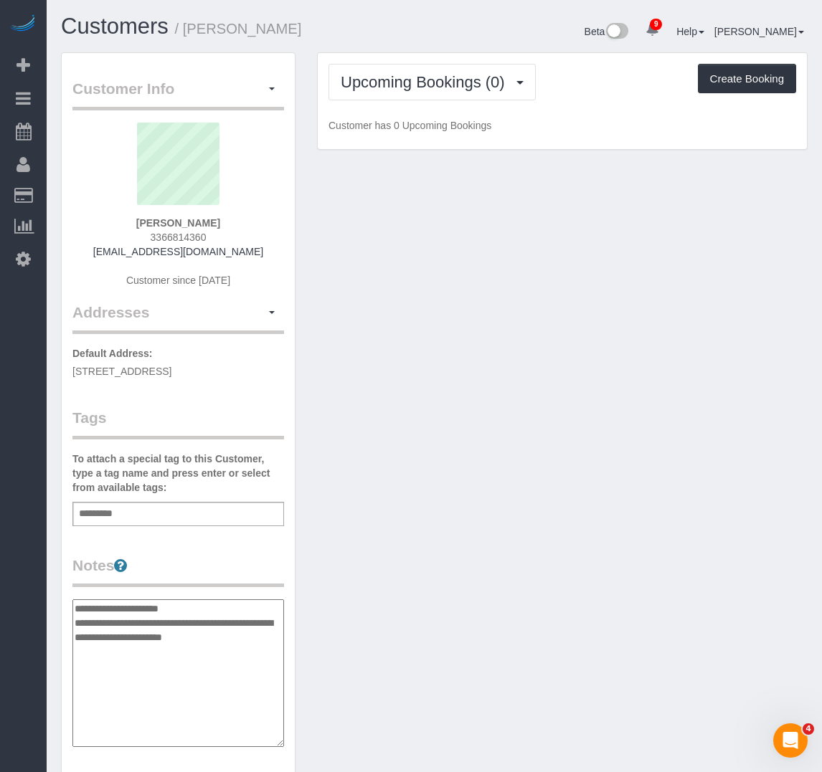
drag, startPoint x: 184, startPoint y: 622, endPoint x: 37, endPoint y: 622, distance: 147.0
click at [37, 622] on div "9 Beta Your Notifications You have 0 alerts × You have 6 to charge for 08/14/20…" at bounding box center [411, 599] width 822 height 1199
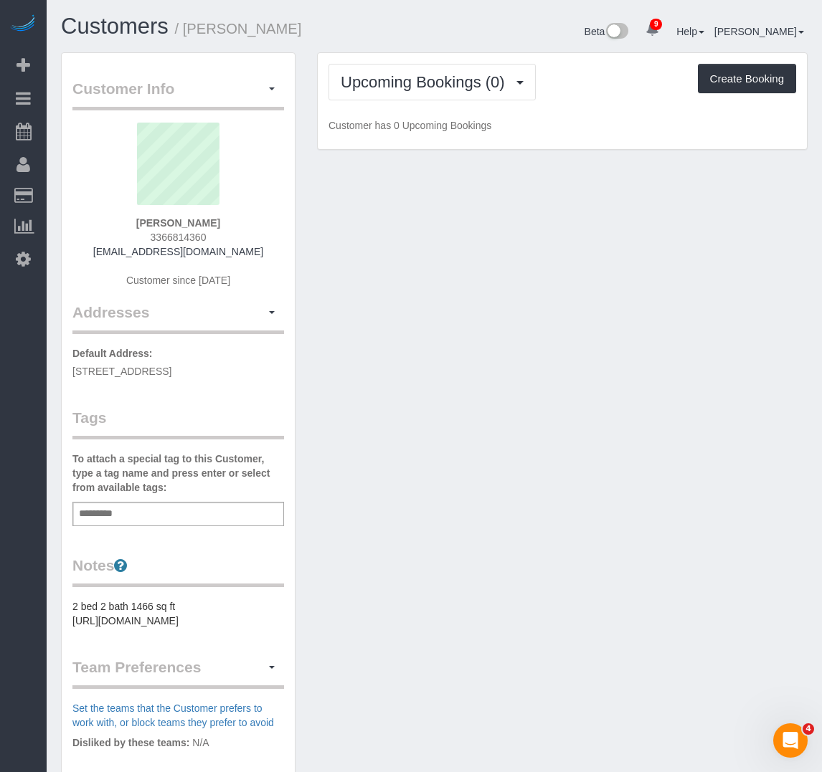
click at [169, 625] on pre "2 bed 2 bath 1466 sq ft https://www.redfin.com/NC/Charlotte/215-N-Pine-St-28202…" at bounding box center [177, 613] width 211 height 29
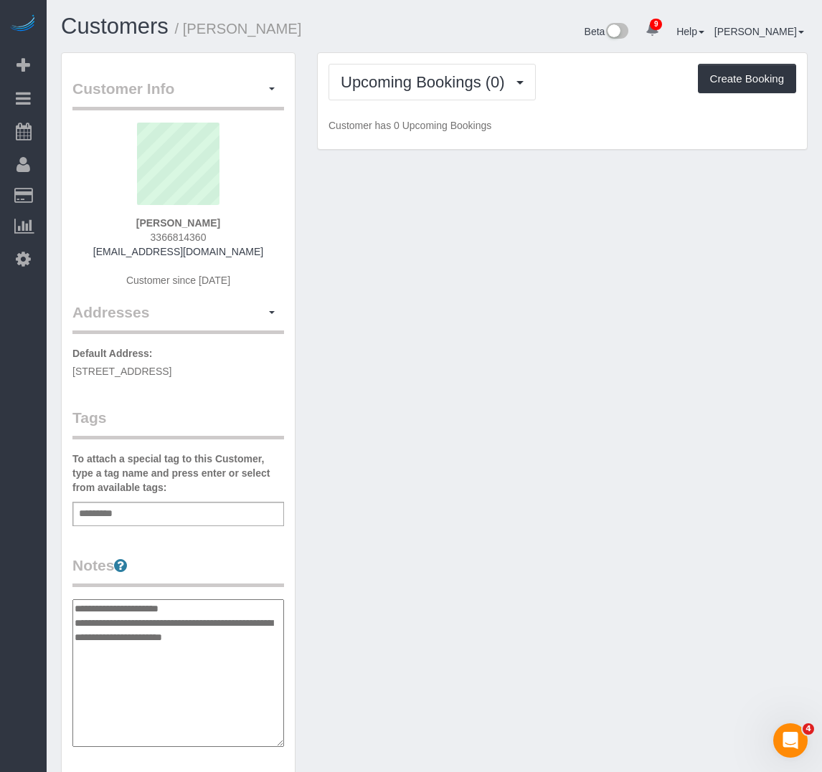
drag, startPoint x: 169, startPoint y: 625, endPoint x: 28, endPoint y: 619, distance: 141.3
click at [28, 619] on div "9 Beta Your Notifications You have 0 alerts × You have 6 to charge for 08/14/20…" at bounding box center [411, 599] width 822 height 1199
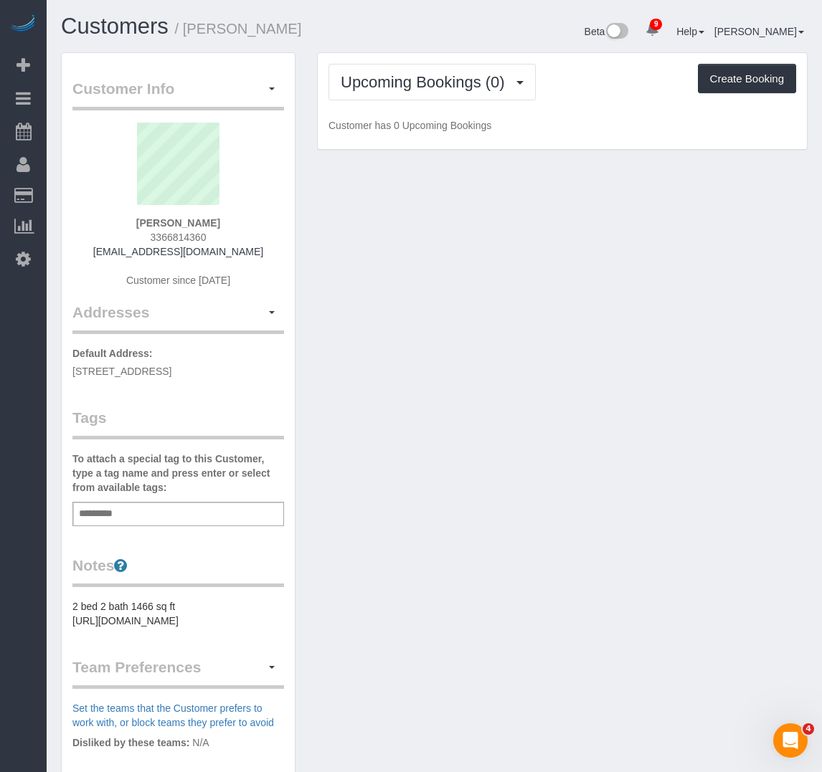
click at [168, 619] on pre "2 bed 2 bath 1466 sq ft https://www.redfin.com/NC/Charlotte/215-N-Pine-St-28202…" at bounding box center [177, 613] width 211 height 29
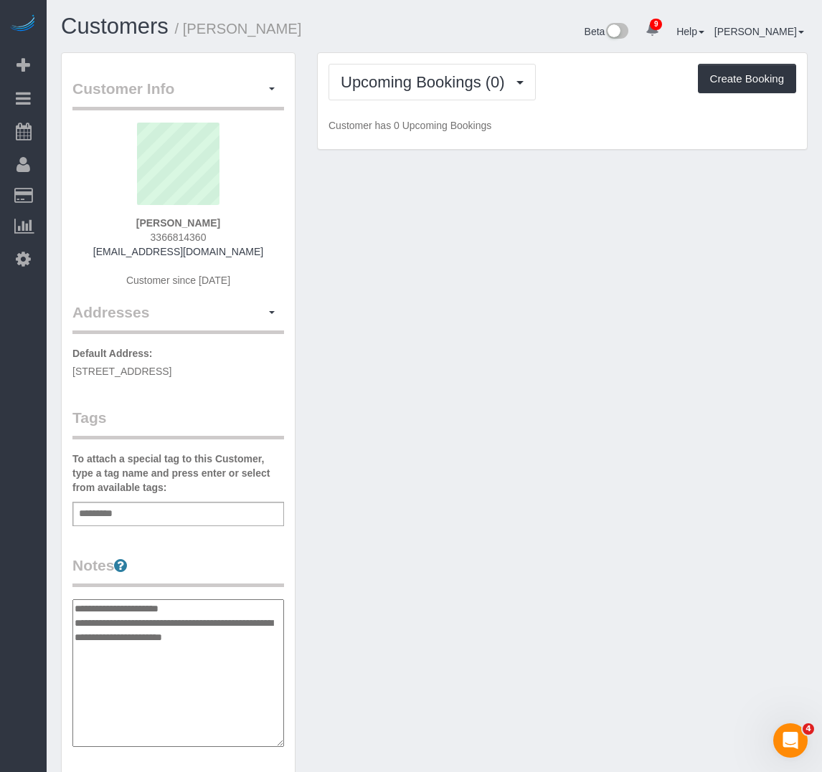
drag, startPoint x: 178, startPoint y: 618, endPoint x: 72, endPoint y: 618, distance: 106.1
click at [72, 618] on textarea "**********" at bounding box center [177, 673] width 211 height 148
click at [262, 631] on textarea "**********" at bounding box center [177, 673] width 211 height 148
type textarea "**********"
click at [239, 526] on div "Add a tag" at bounding box center [177, 514] width 211 height 24
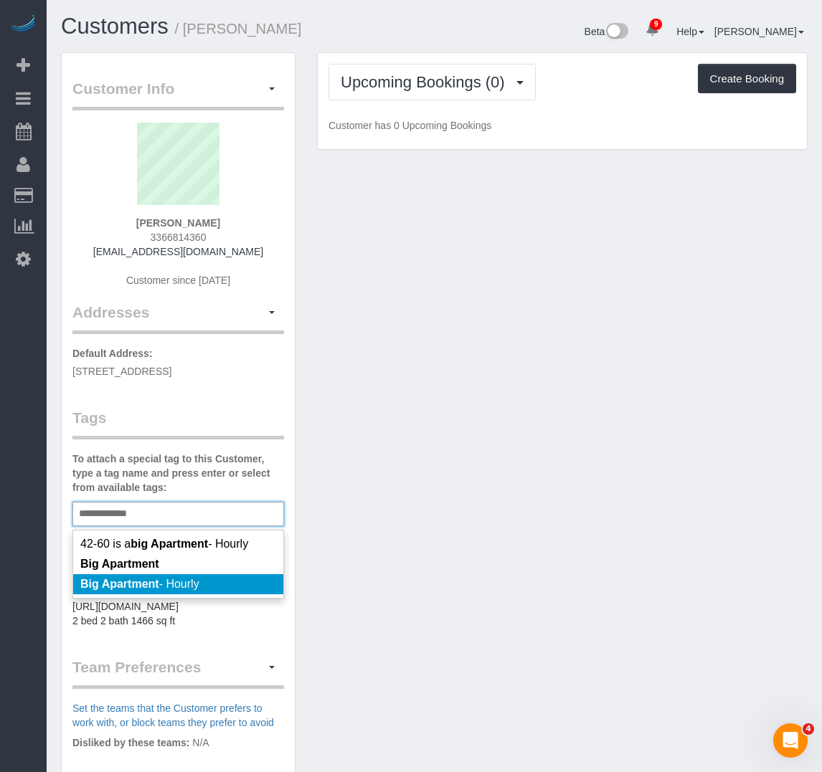
type input "**********"
click at [169, 590] on span "Big Apartment - Hourly" at bounding box center [139, 584] width 119 height 12
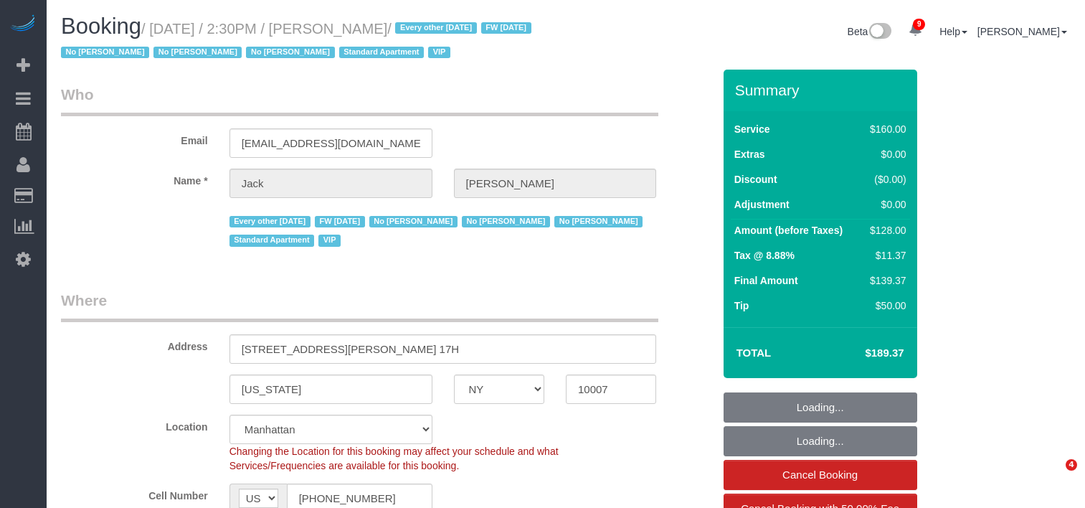
select select "NY"
select select "string:stripe-pm_1R9Bsk4VGloSiKo7ufTdcySD"
select select "number:56"
select select "number:78"
select select "number:15"
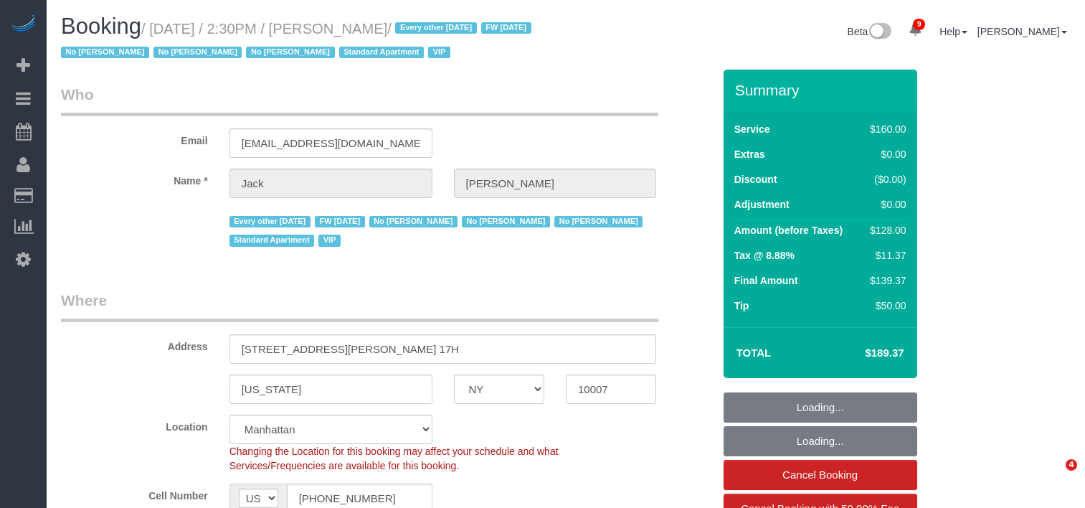
select select "number:6"
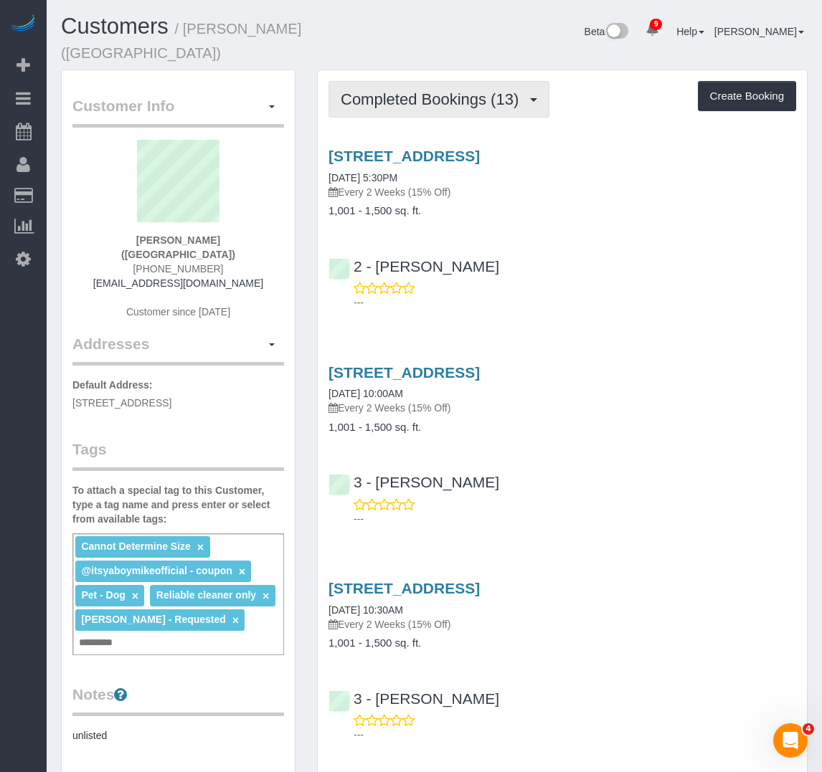
click at [334, 97] on button "Completed Bookings (13)" at bounding box center [438, 99] width 221 height 37
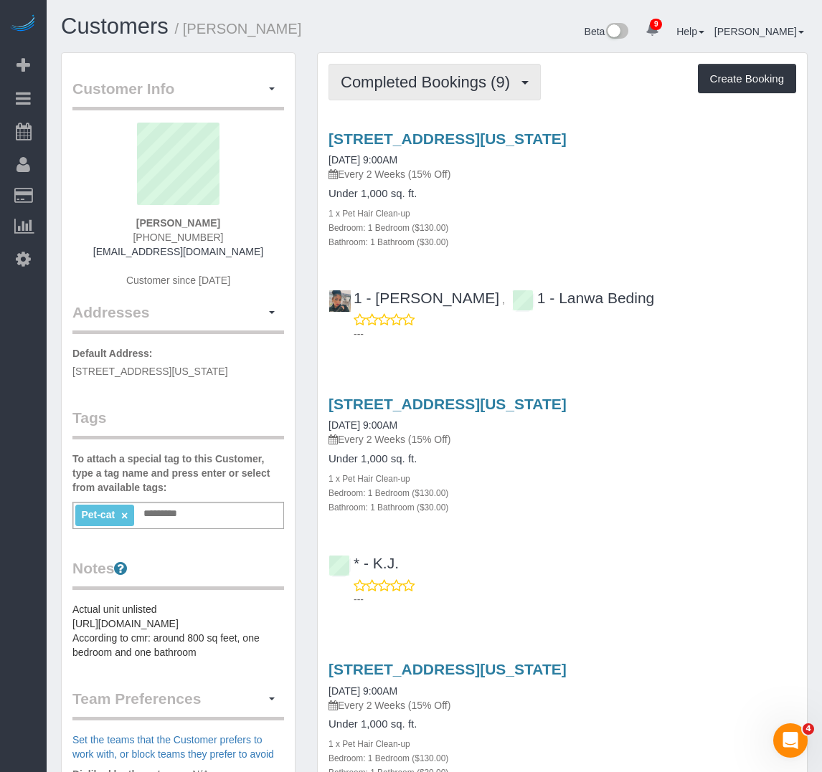
click at [356, 80] on span "Completed Bookings (9)" at bounding box center [429, 82] width 176 height 18
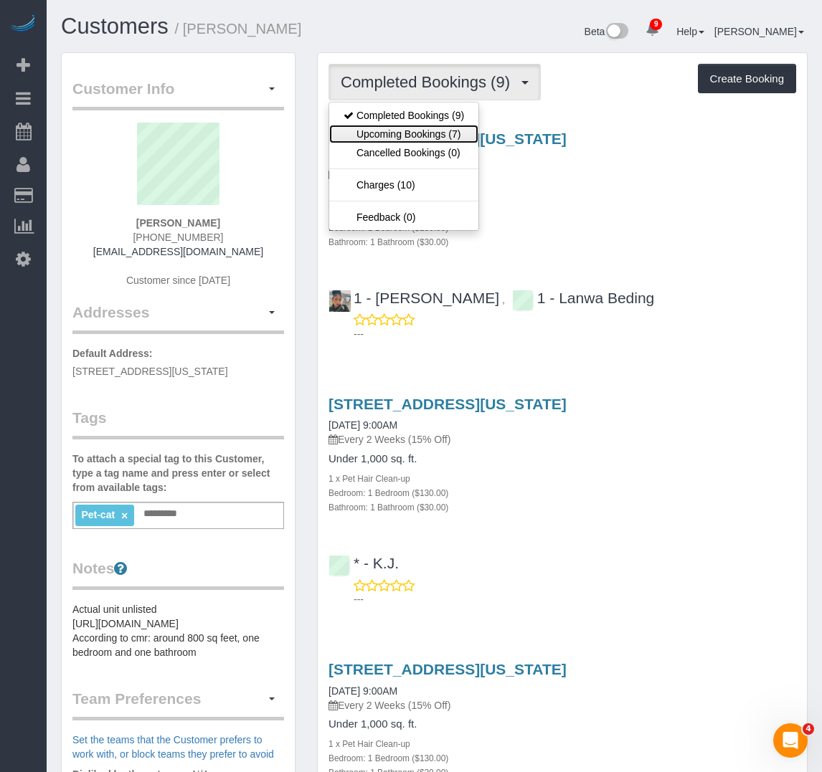
click at [377, 135] on link "Upcoming Bookings (7)" at bounding box center [403, 134] width 149 height 19
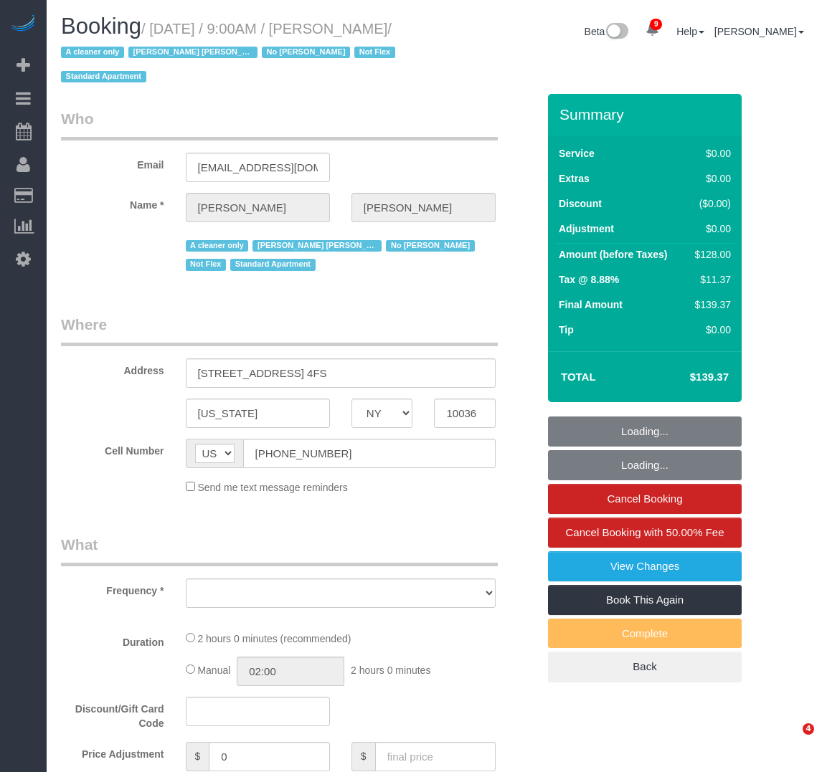
select select "NY"
select select "1"
select select "number:89"
select select "number:90"
select select "number:15"
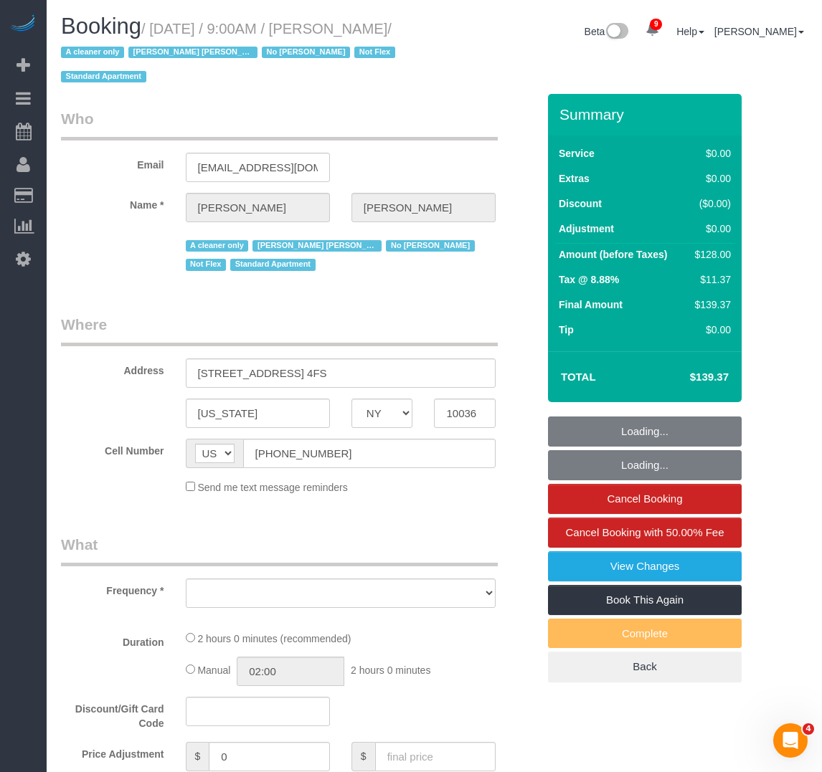
select select "number:5"
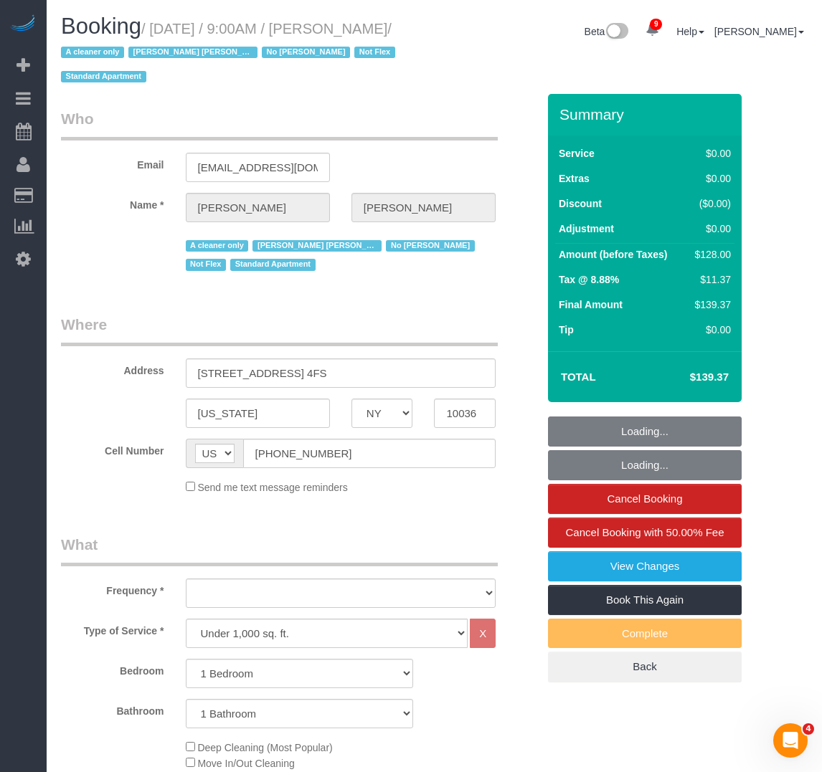
select select "object:969"
select select "string:stripe-pm_1R7mJP4VGloSiKo7905nBUOT"
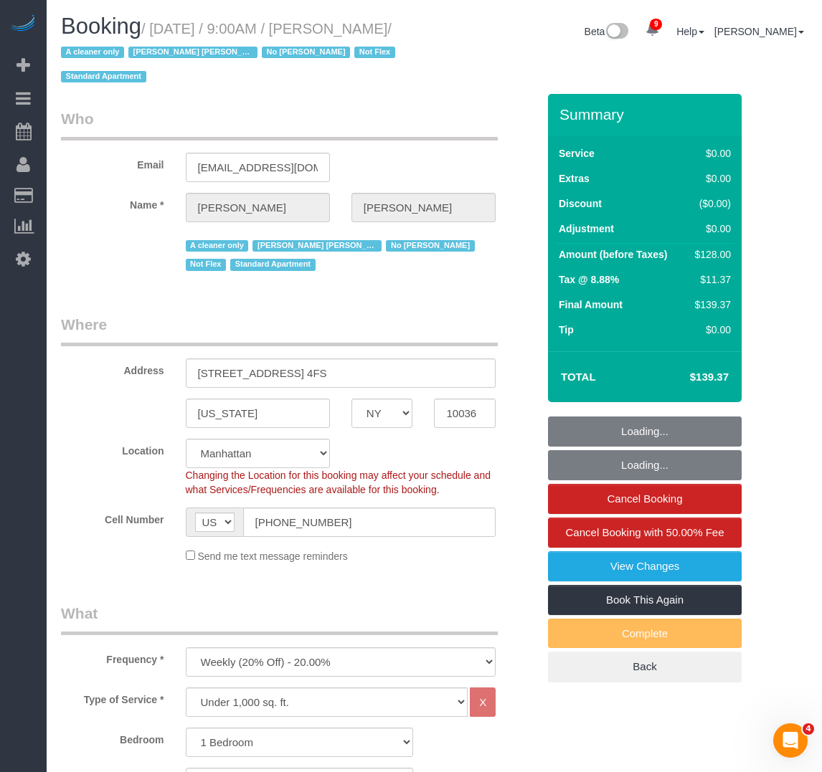
select select "object:980"
select select "spot1"
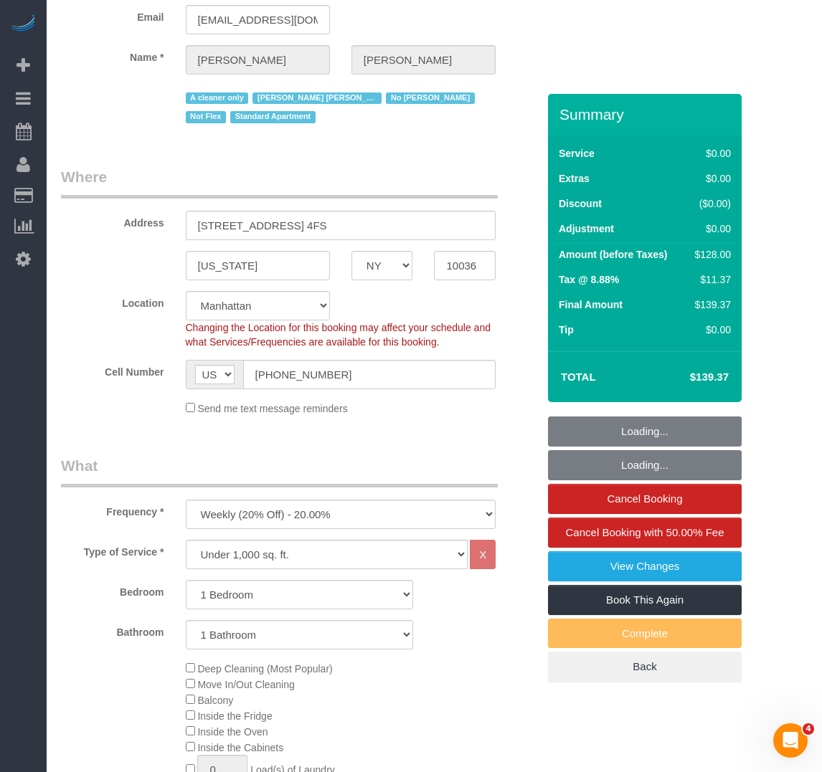
scroll to position [215, 0]
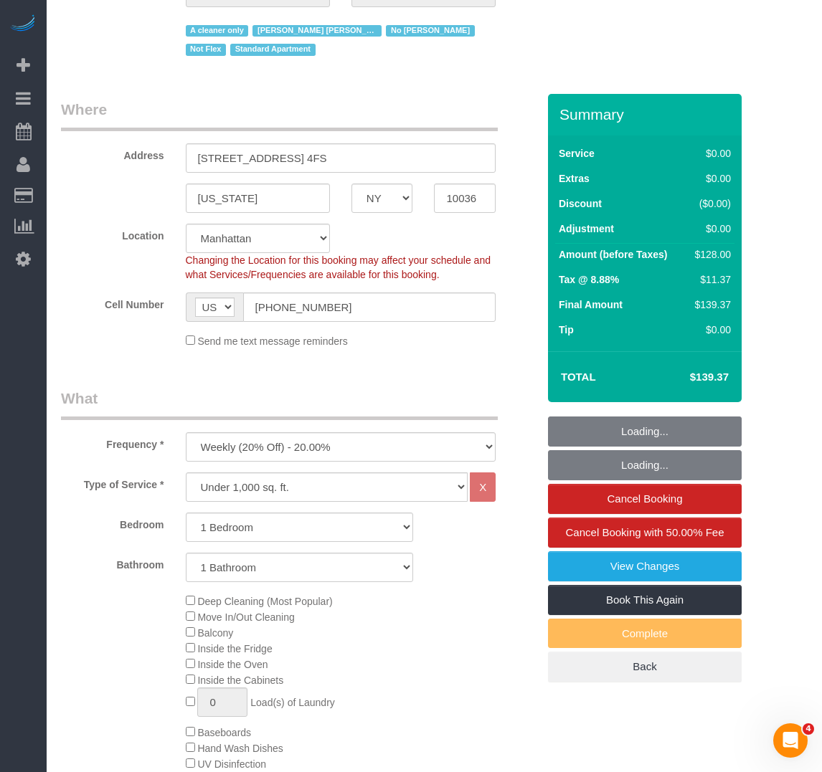
select select "1"
